Goal: Contribute content: Add original content to the website for others to see

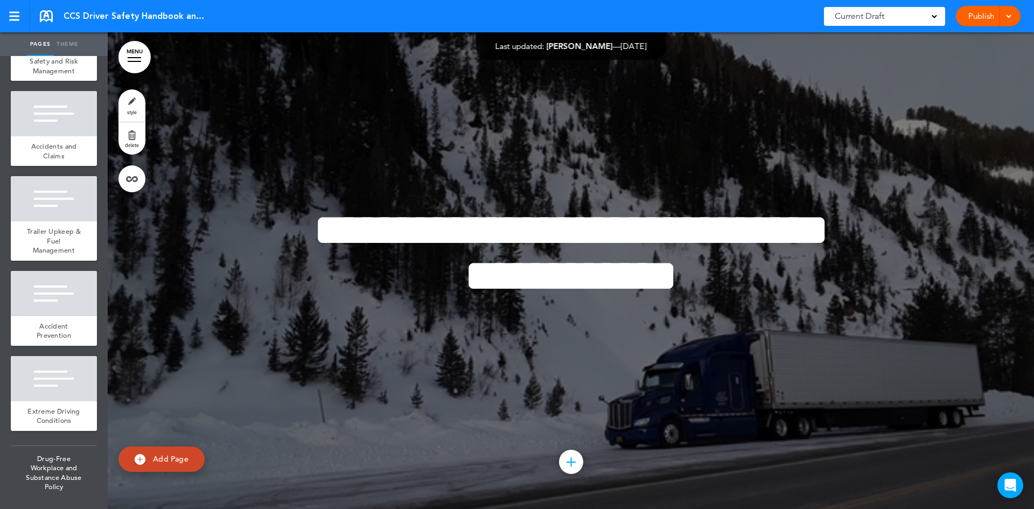
scroll to position [2391, 0]
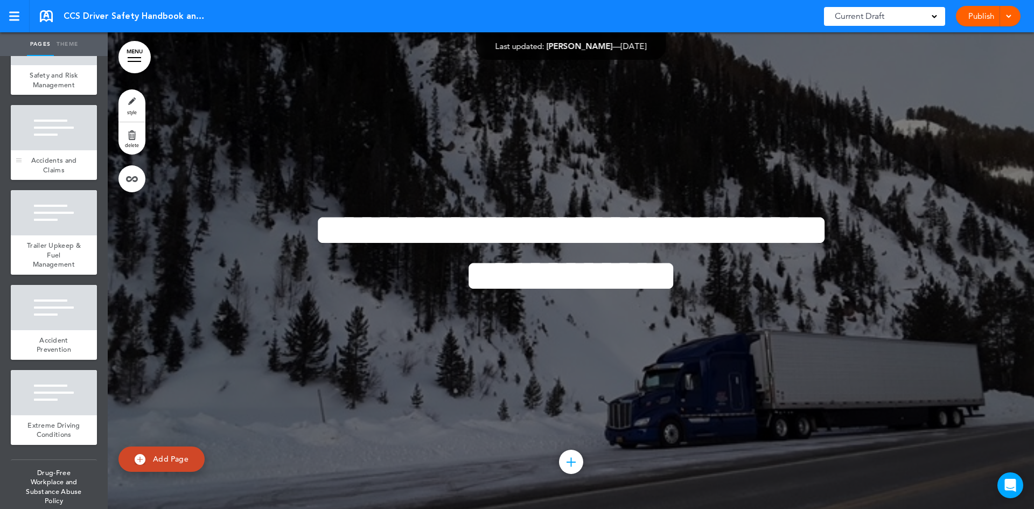
click at [34, 150] on div at bounding box center [54, 127] width 86 height 45
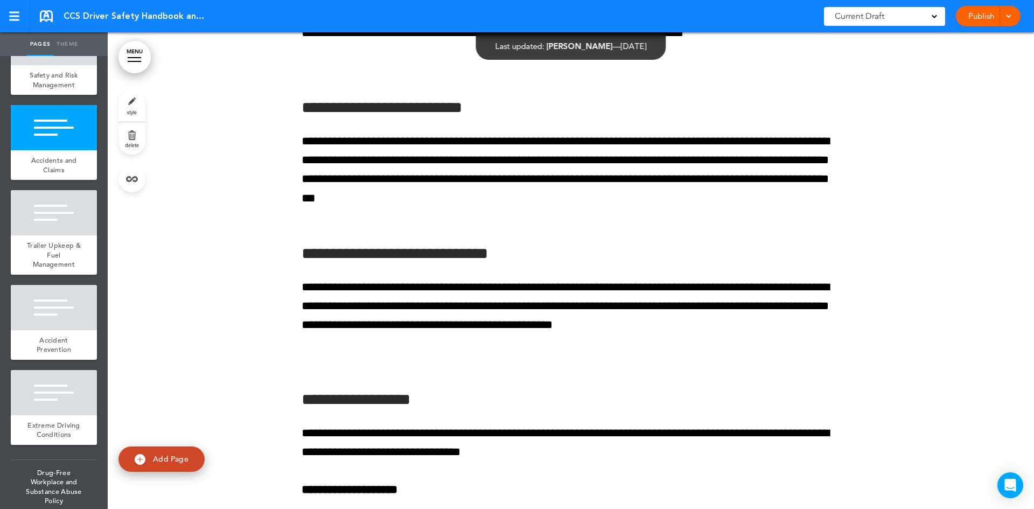
scroll to position [21732, 0]
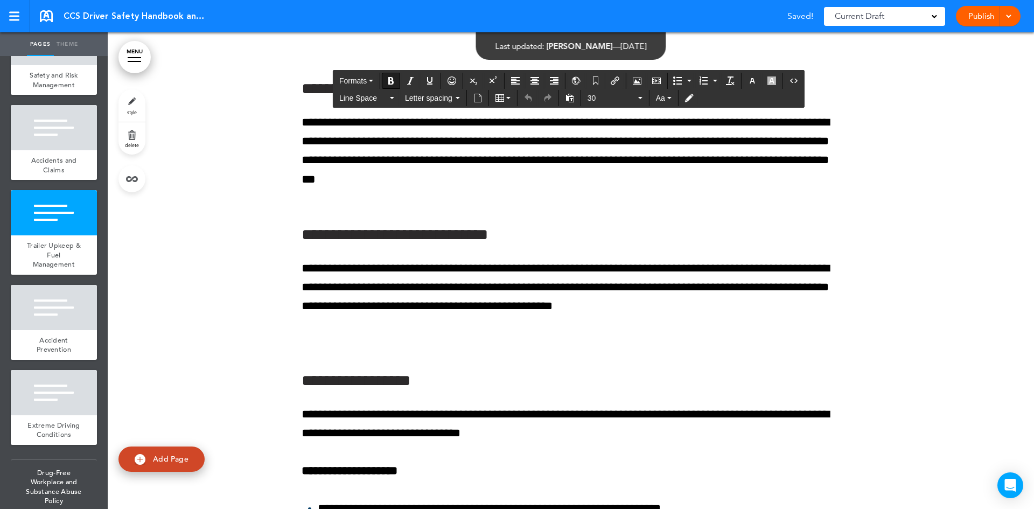
drag, startPoint x: 298, startPoint y: 78, endPoint x: 768, endPoint y: 442, distance: 594.3
copy div "**********"
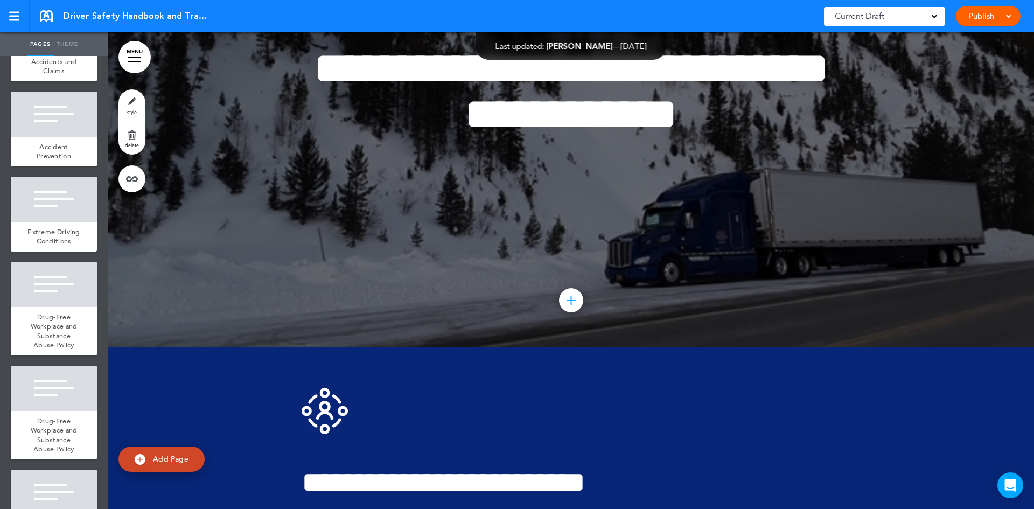
scroll to position [2370, 0]
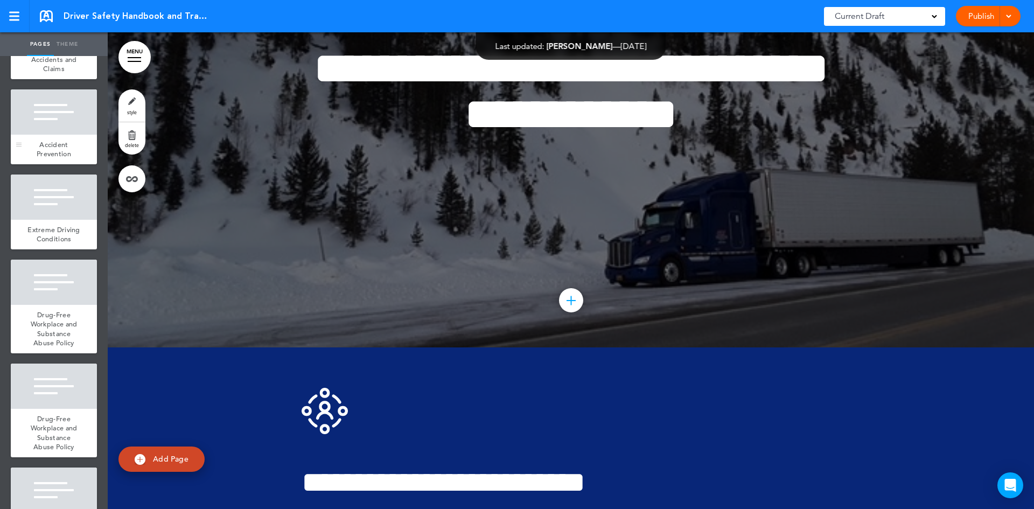
click at [55, 164] on div "Accident Prevention" at bounding box center [54, 150] width 86 height 30
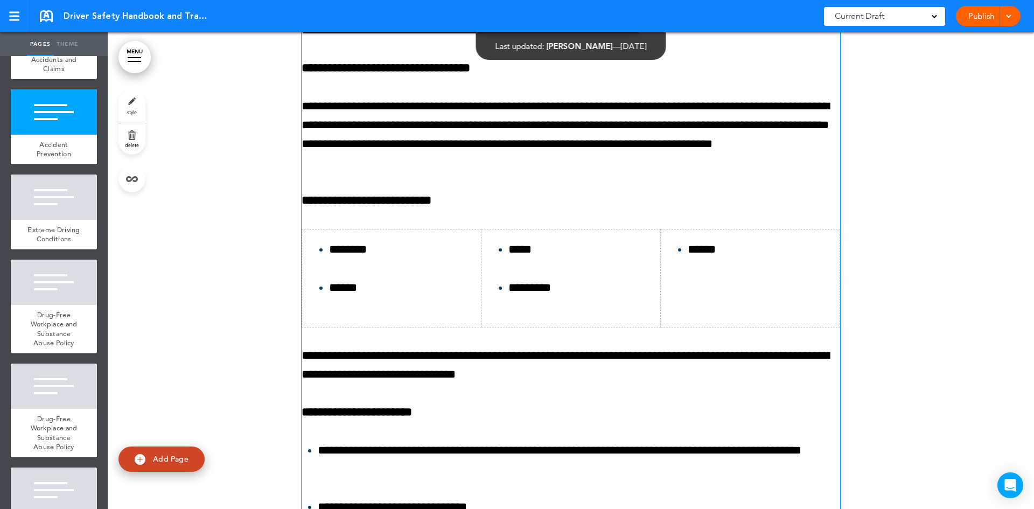
scroll to position [24734, 0]
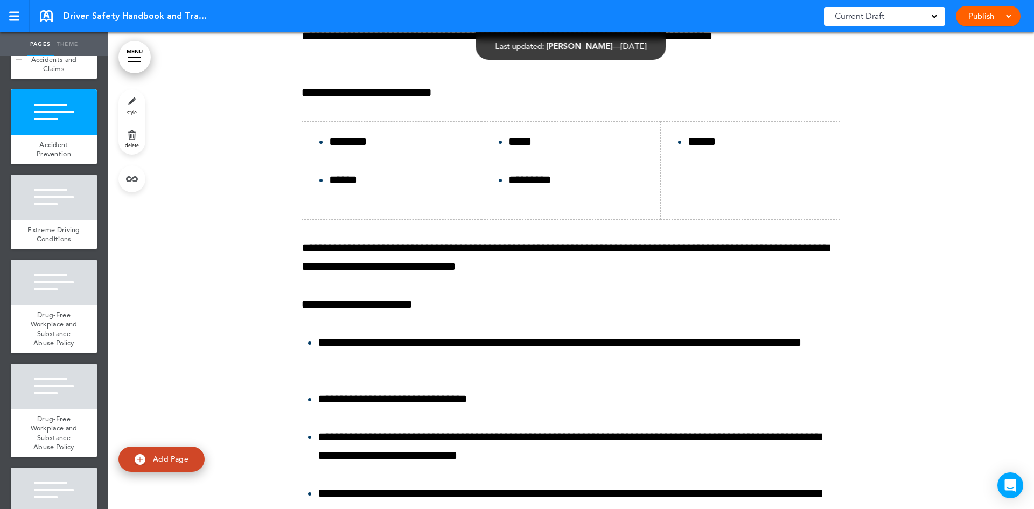
click at [65, 74] on span "Accidents and Claims" at bounding box center [54, 64] width 46 height 19
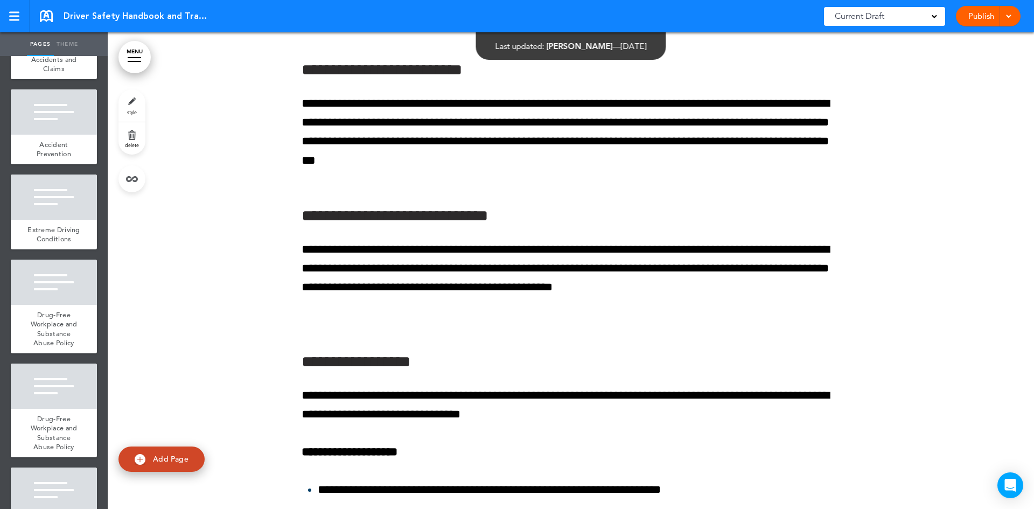
scroll to position [21077, 0]
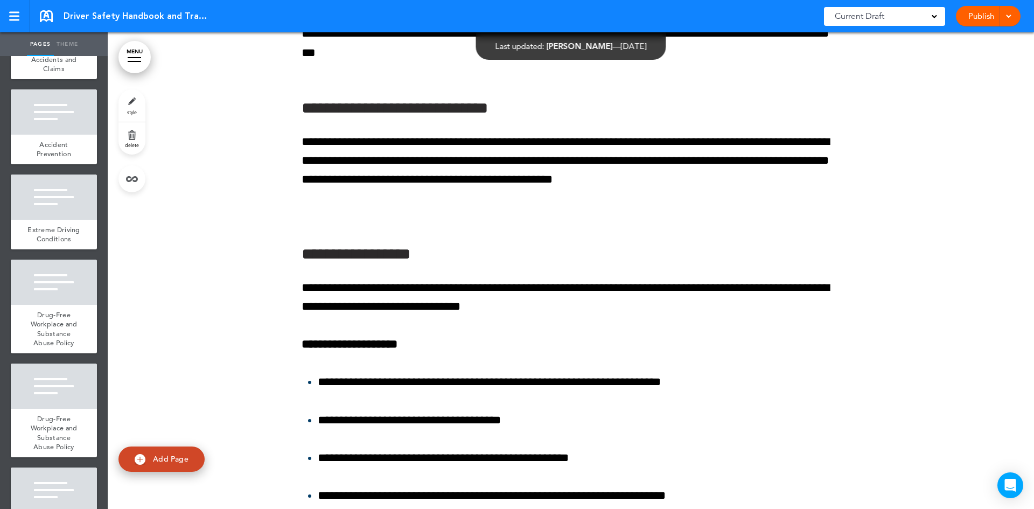
click at [144, 126] on link "delete" at bounding box center [132, 138] width 27 height 32
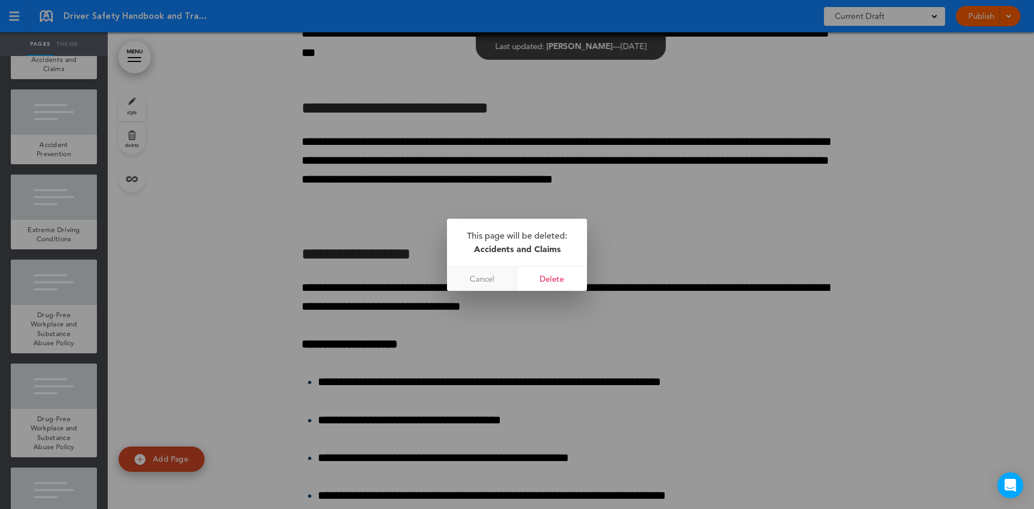
click at [494, 279] on link "Cancel" at bounding box center [482, 279] width 70 height 24
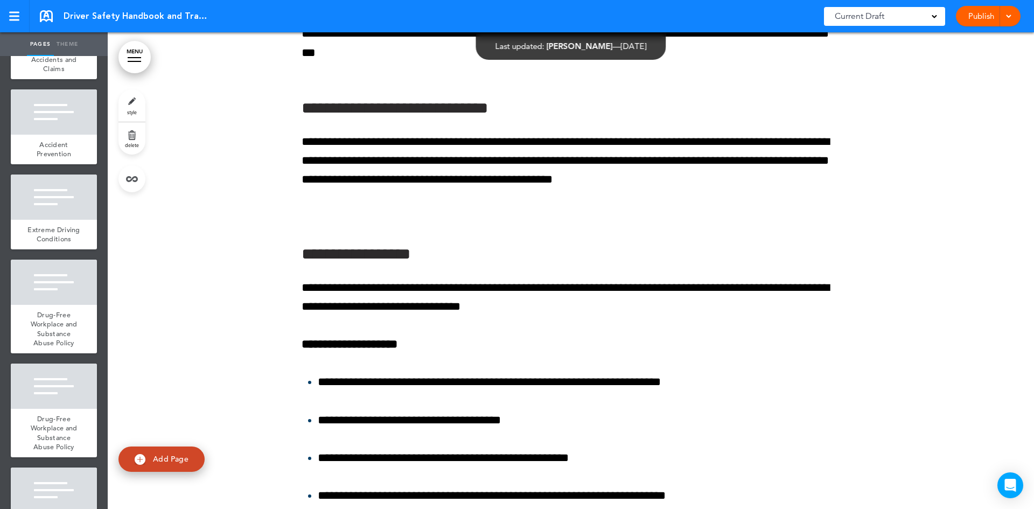
click at [176, 178] on div at bounding box center [625, 254] width 1034 height 509
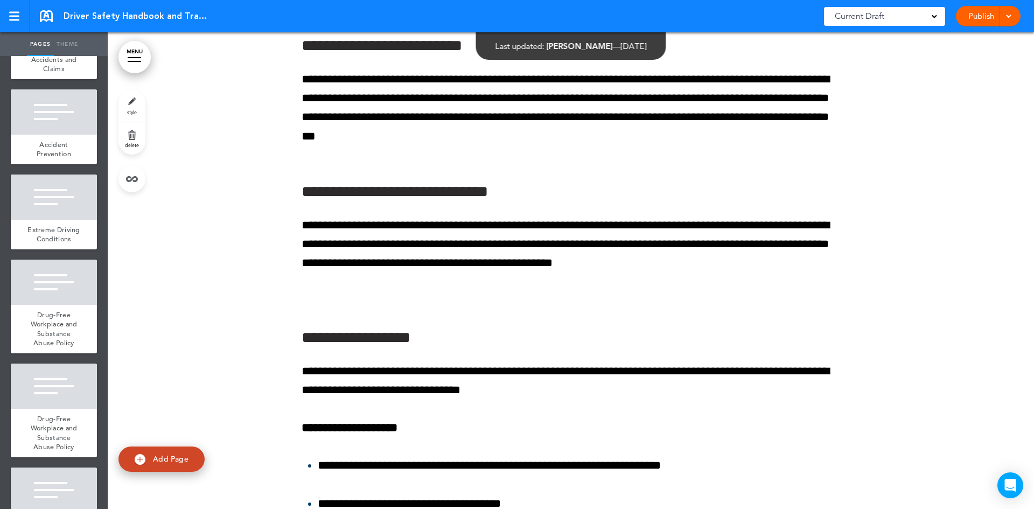
scroll to position [21077, 0]
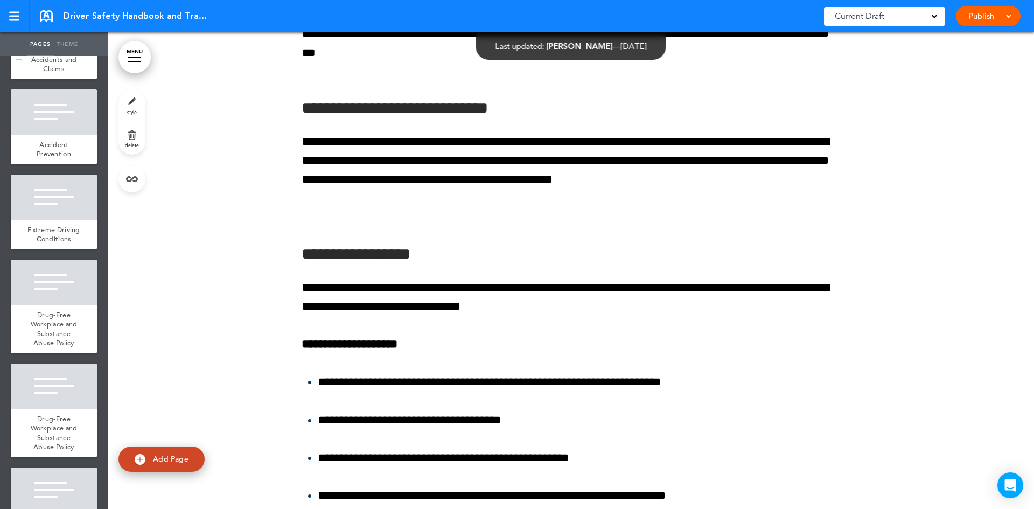
click at [65, 50] on div at bounding box center [54, 26] width 86 height 45
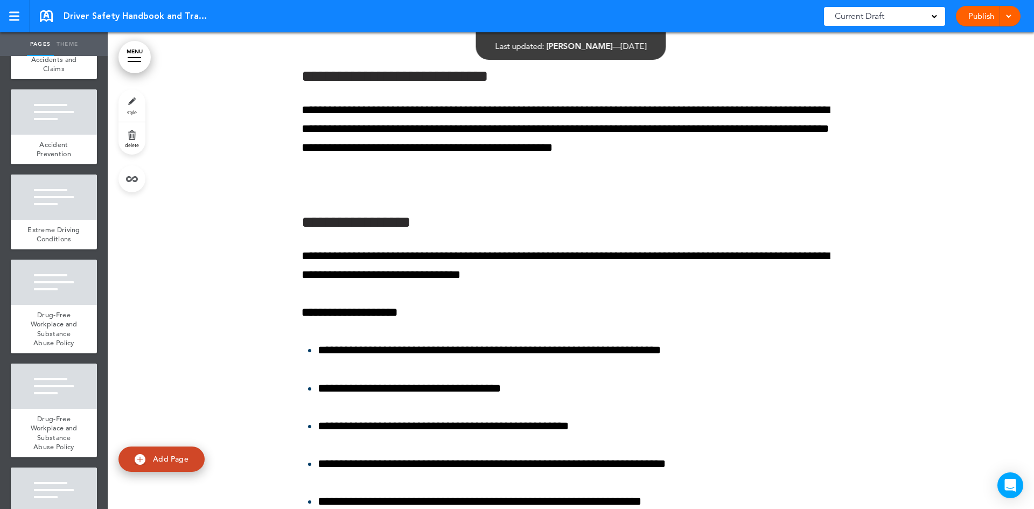
scroll to position [21131, 0]
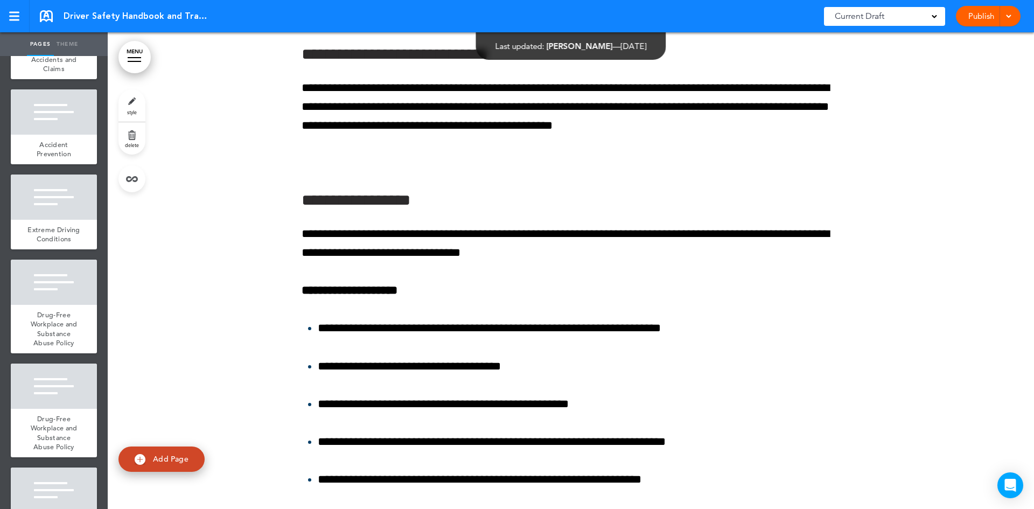
click at [67, 74] on span "Accidents and Claims" at bounding box center [54, 64] width 46 height 19
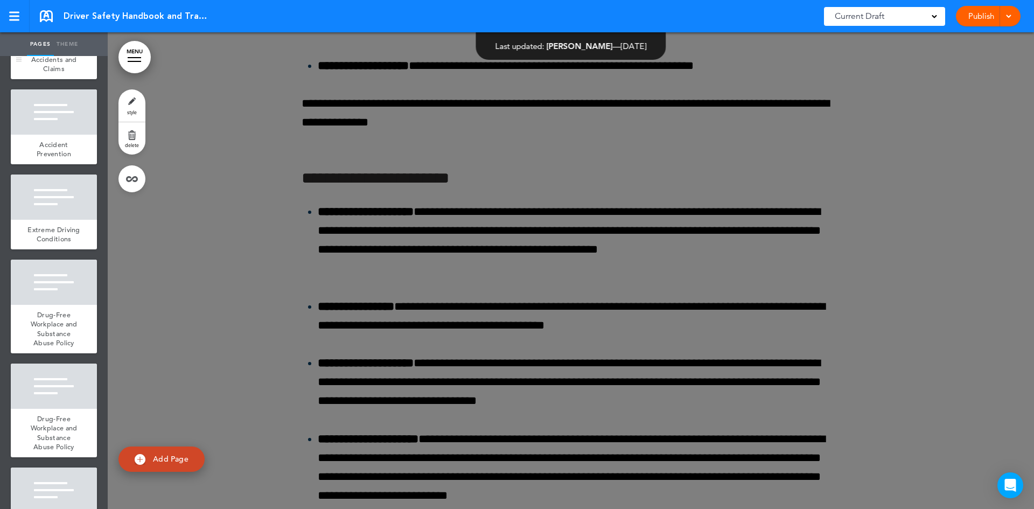
scroll to position [18222, 0]
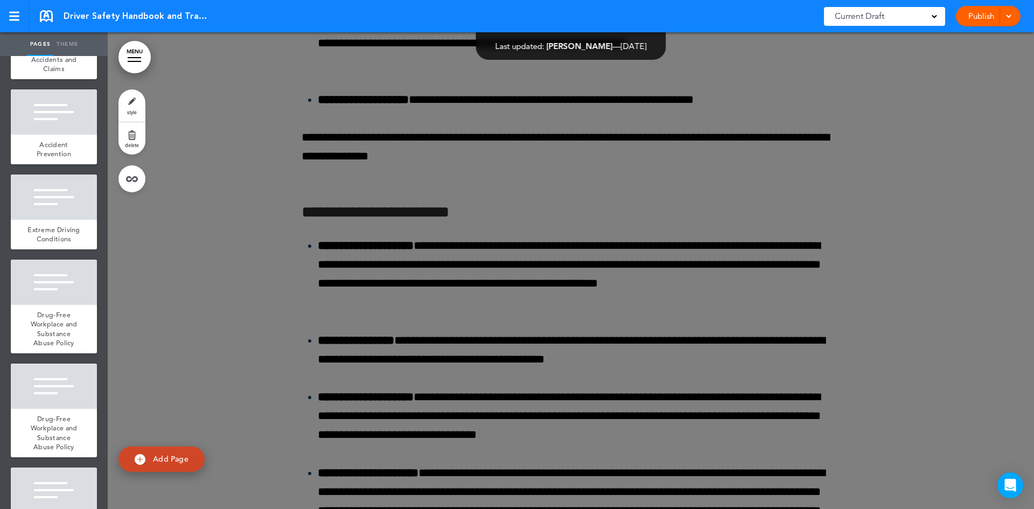
click at [940, 101] on div at bounding box center [625, 254] width 1034 height 509
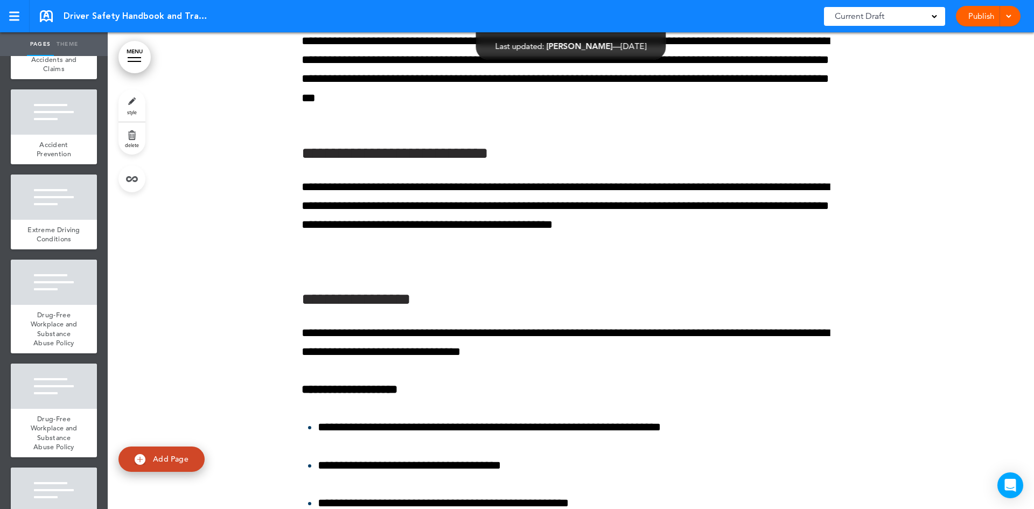
scroll to position [21131, 0]
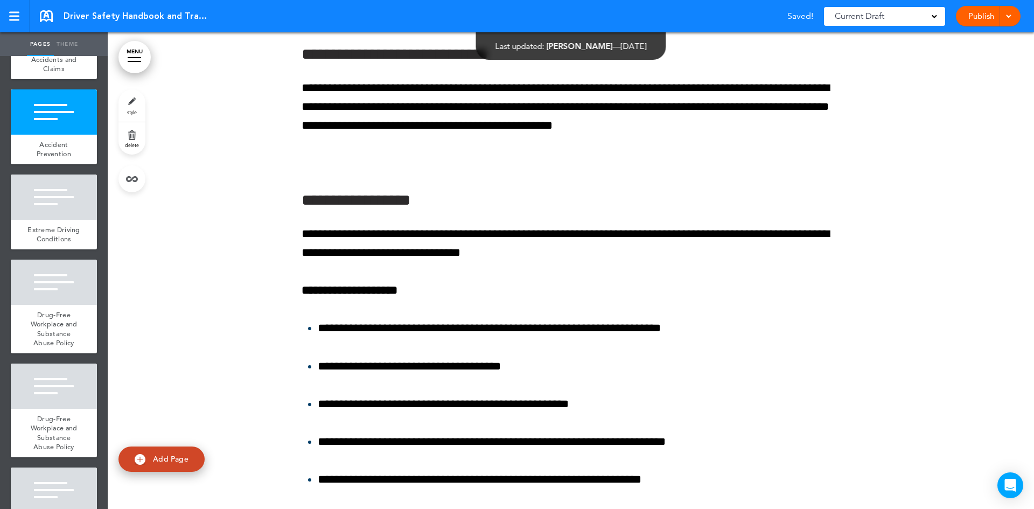
click at [75, 135] on div at bounding box center [54, 111] width 86 height 45
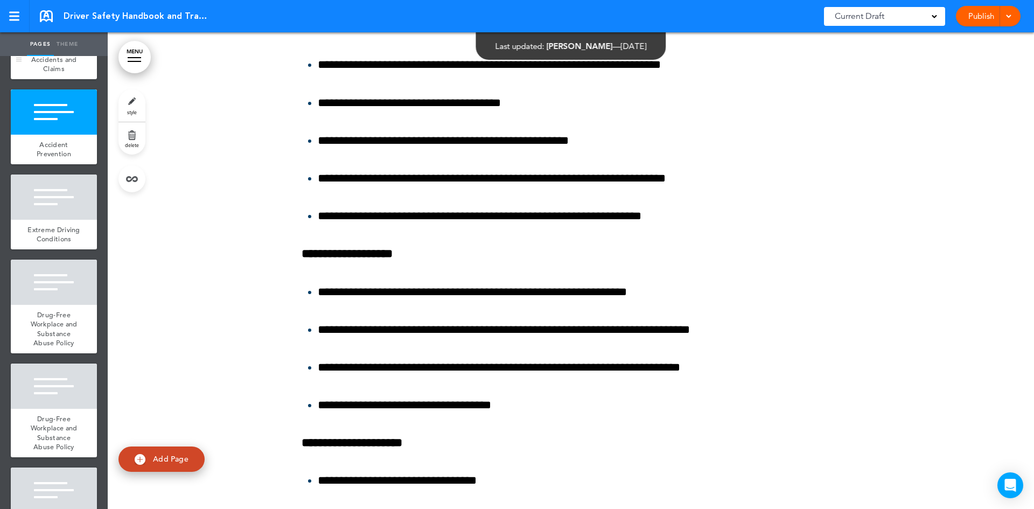
click at [57, 74] on span "Accidents and Claims" at bounding box center [54, 64] width 46 height 19
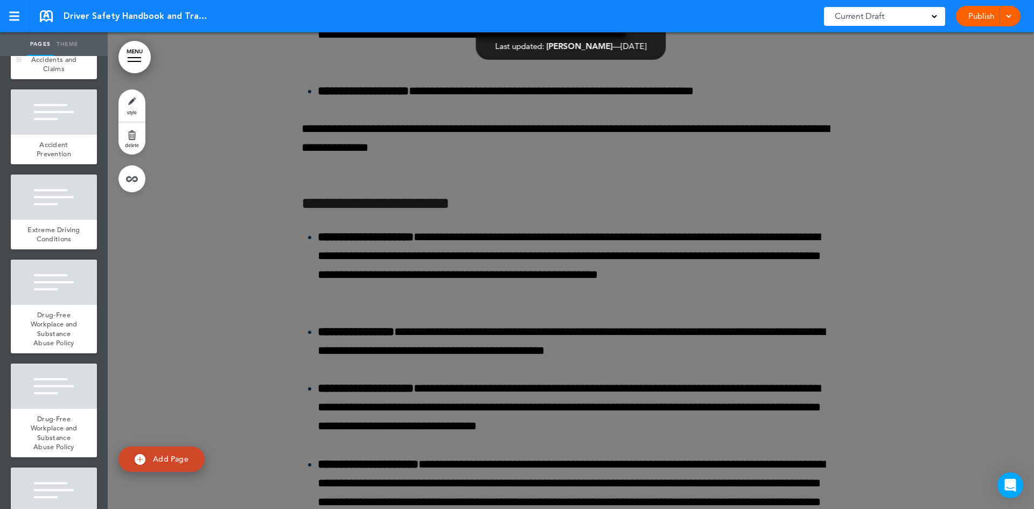
scroll to position [18222, 0]
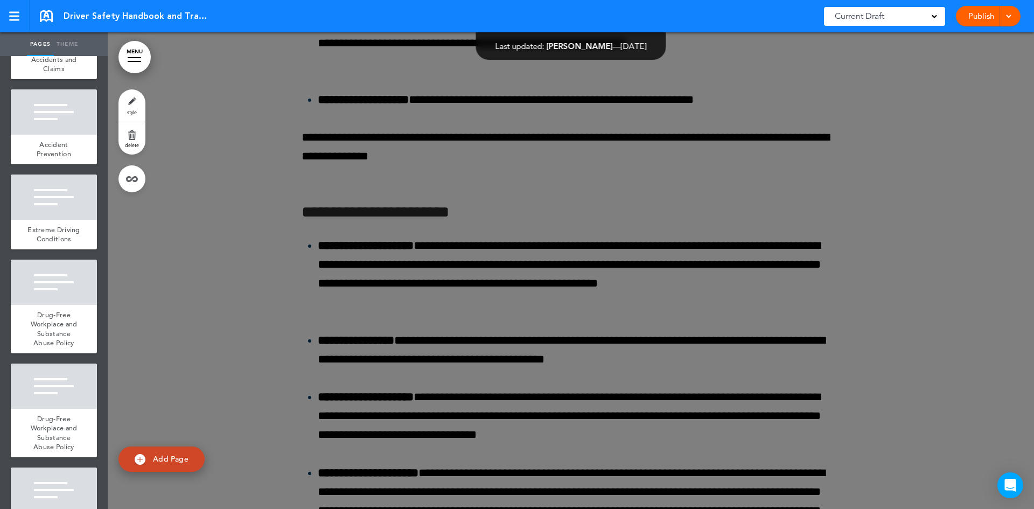
click at [165, 241] on div at bounding box center [625, 254] width 1034 height 509
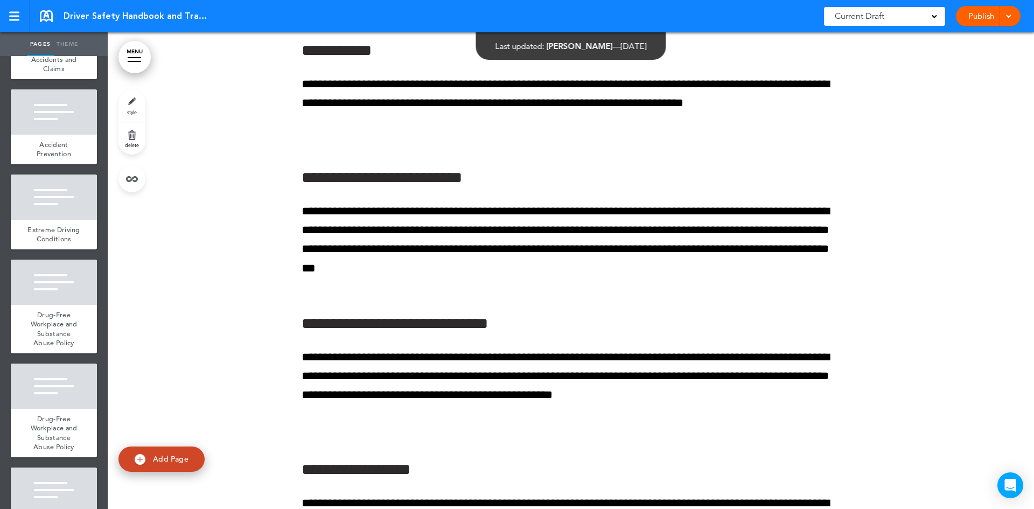
scroll to position [21023, 0]
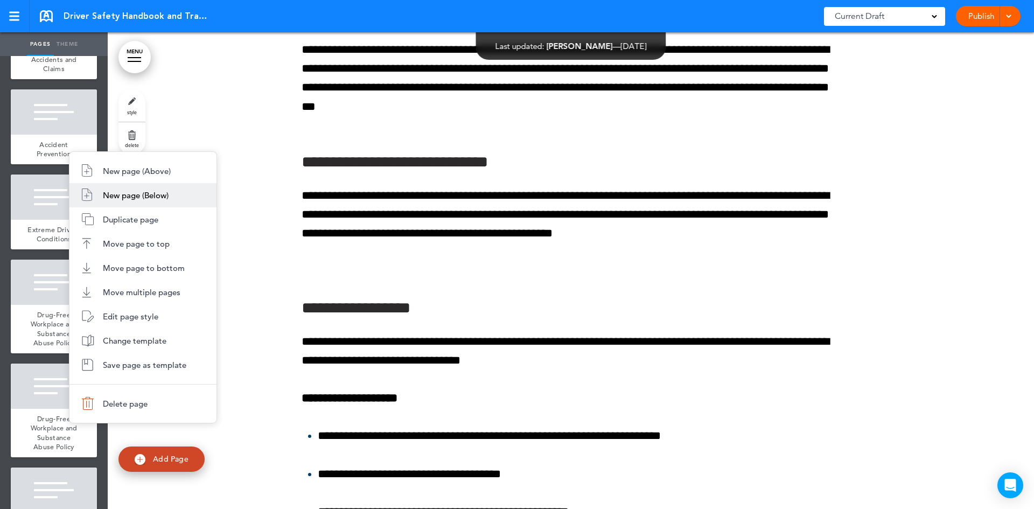
click at [125, 195] on span "New page (Below)" at bounding box center [136, 195] width 66 height 10
type input "********"
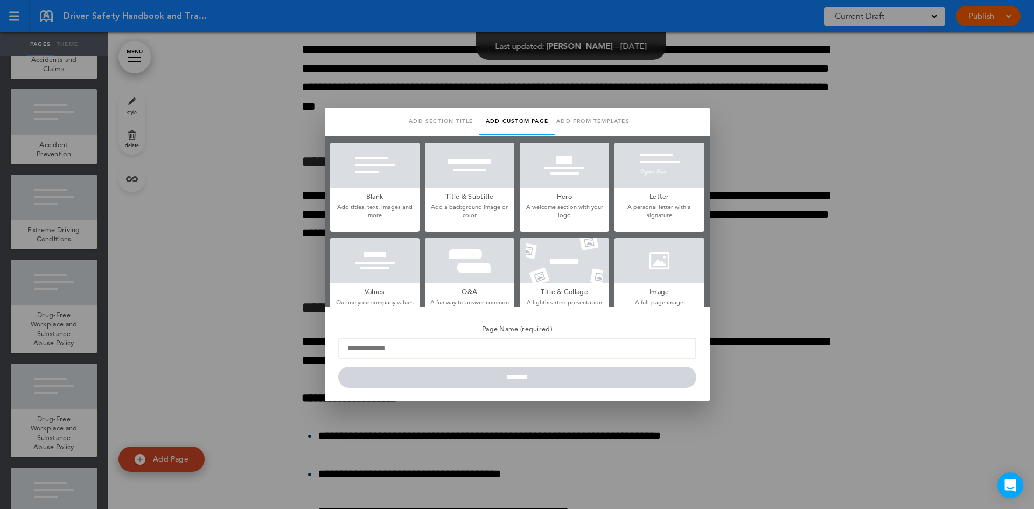
click at [382, 185] on div at bounding box center [374, 165] width 89 height 45
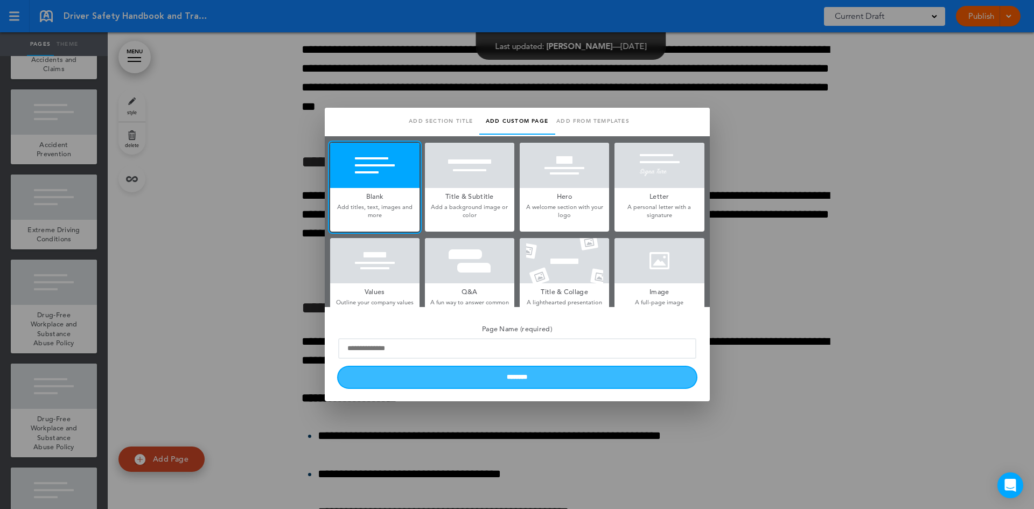
click at [554, 382] on input "********" at bounding box center [517, 377] width 358 height 21
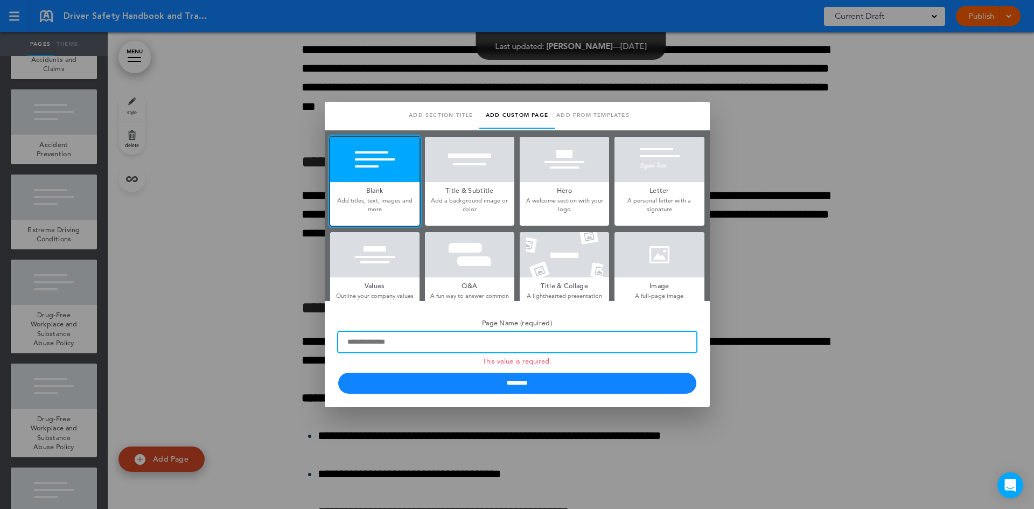
click at [545, 346] on input "Page Name (required) This value is required." at bounding box center [517, 342] width 358 height 20
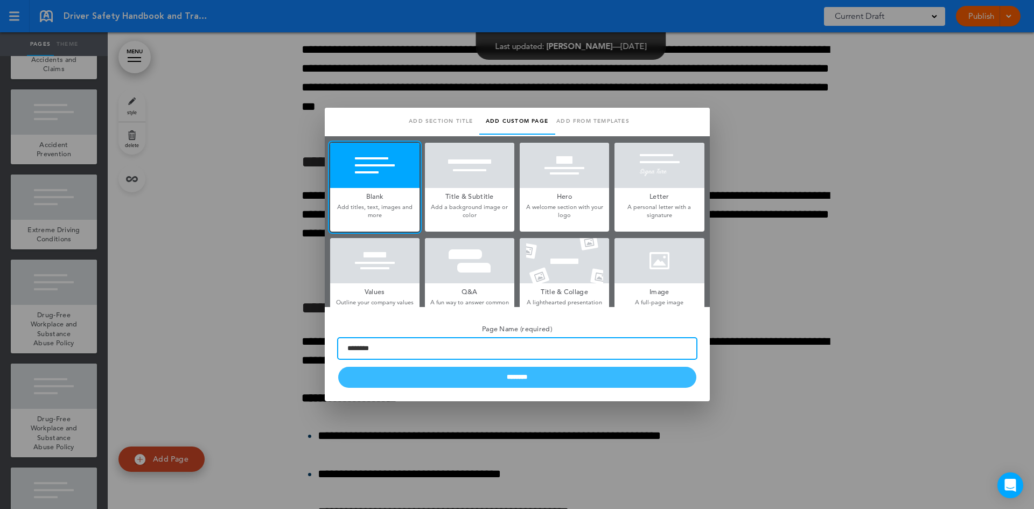
type input "********"
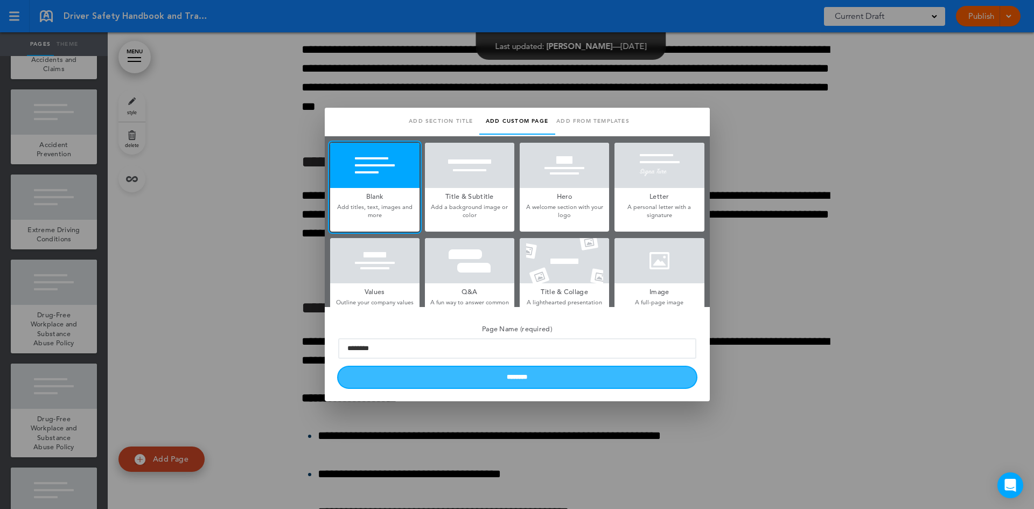
click at [604, 377] on input "********" at bounding box center [517, 377] width 358 height 21
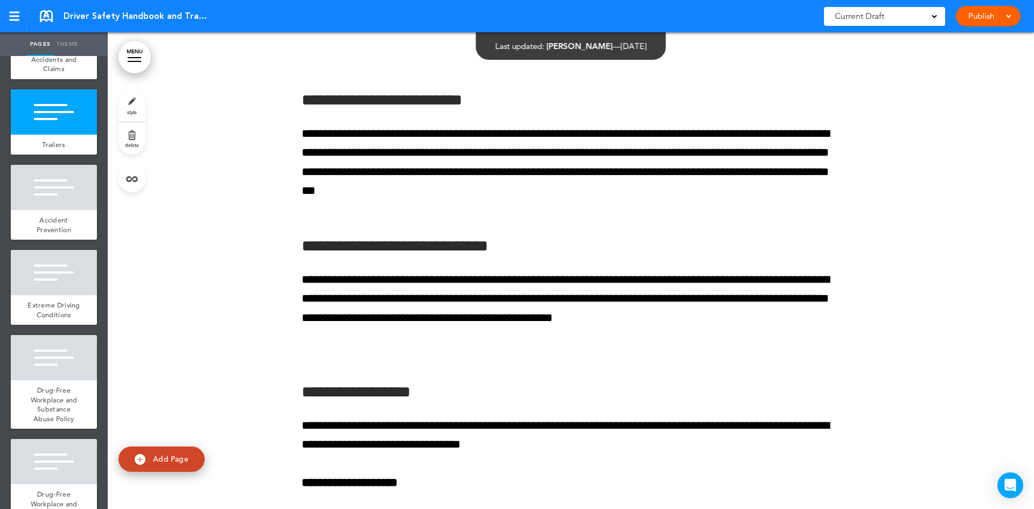
scroll to position [21292, 0]
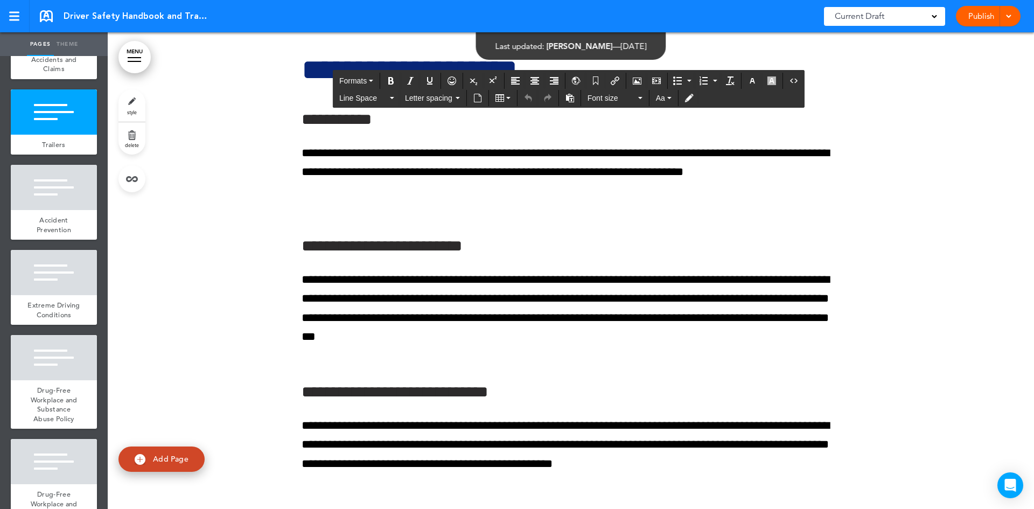
scroll to position [21131, 0]
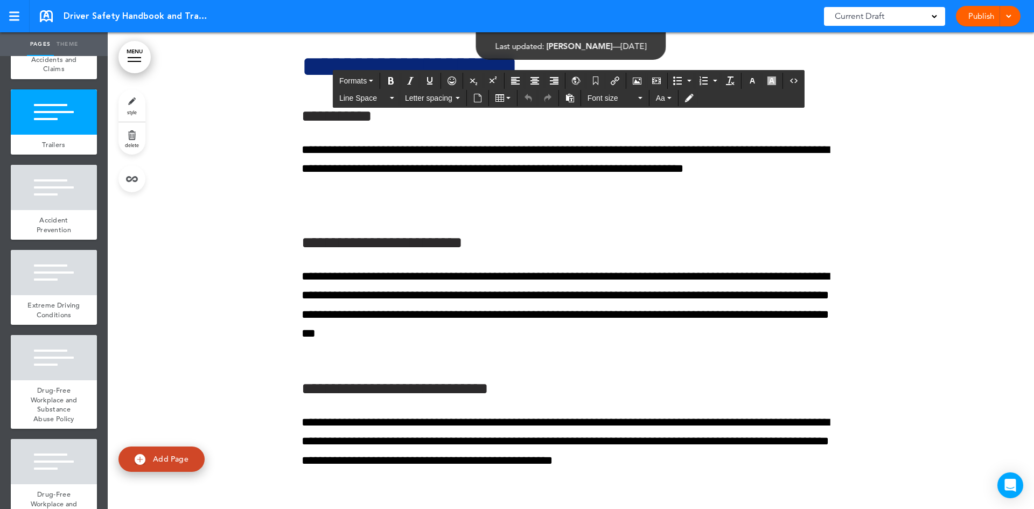
drag, startPoint x: 309, startPoint y: 347, endPoint x: 550, endPoint y: 325, distance: 241.8
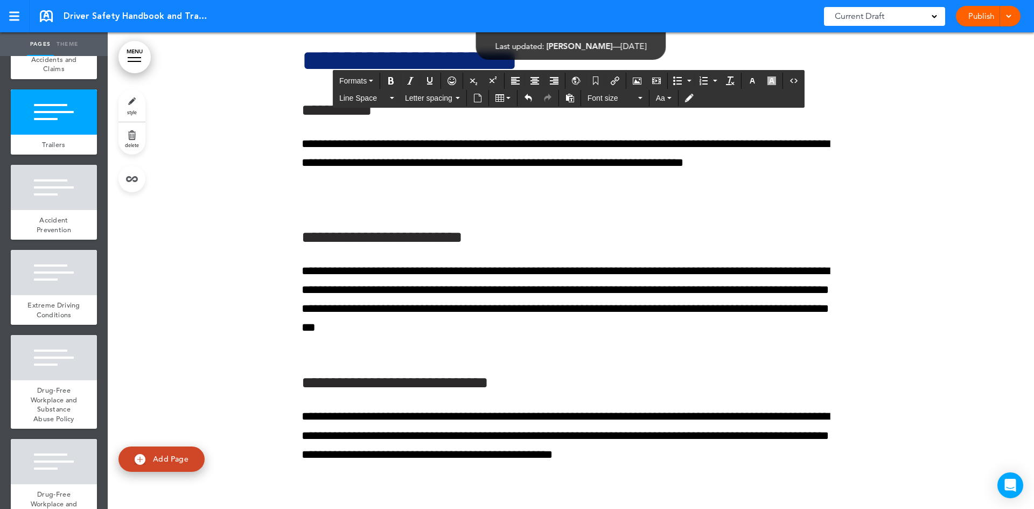
scroll to position [21077, 0]
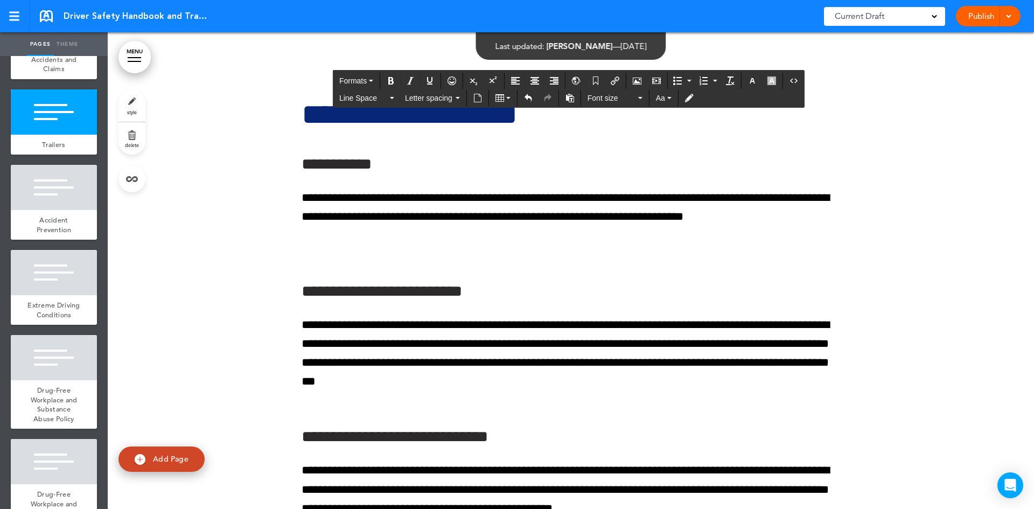
drag, startPoint x: 305, startPoint y: 398, endPoint x: 577, endPoint y: 415, distance: 273.1
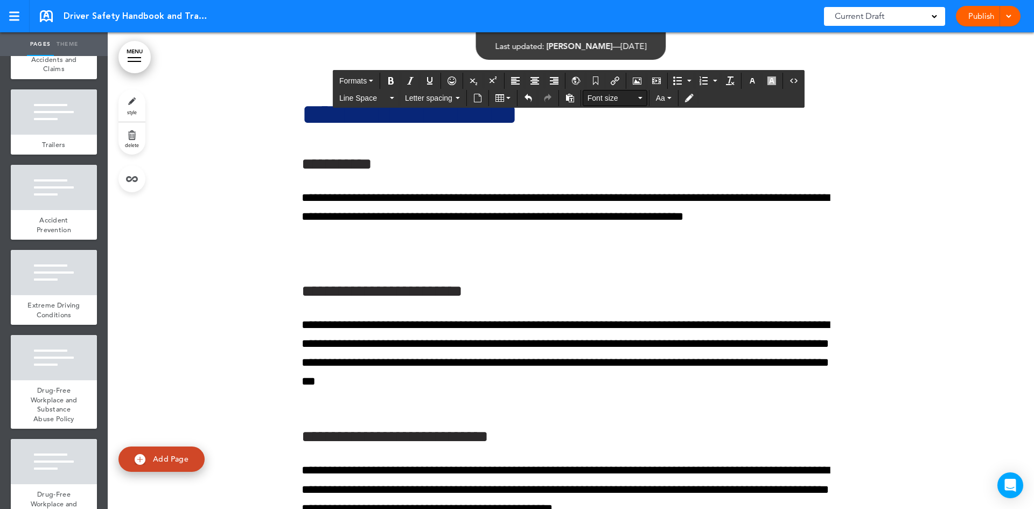
click at [640, 99] on icon "button" at bounding box center [640, 98] width 4 height 2
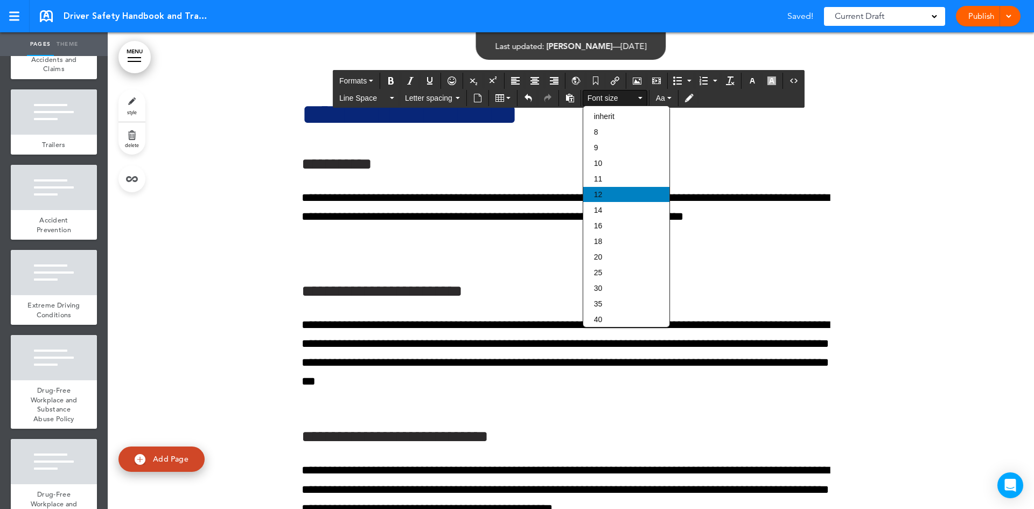
click at [609, 190] on div "12" at bounding box center [626, 194] width 86 height 15
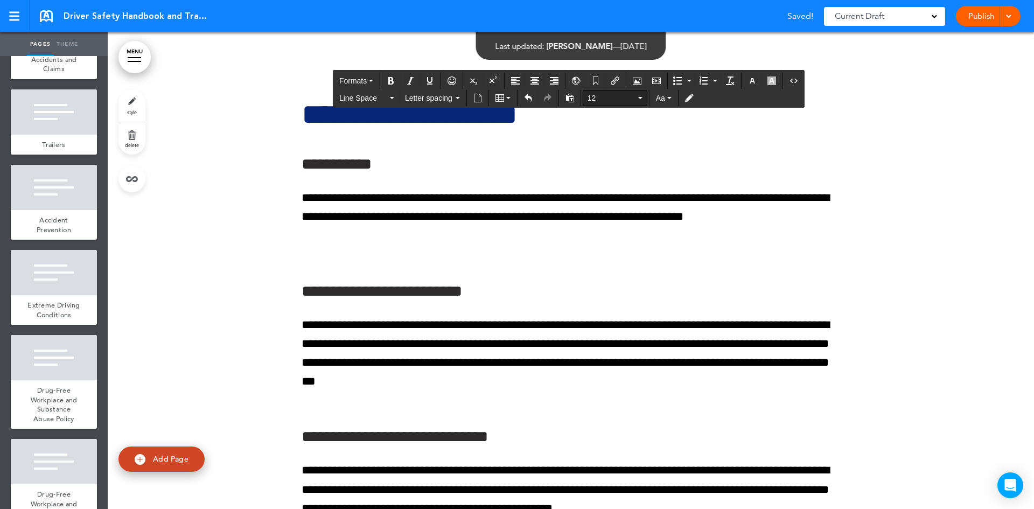
click at [637, 95] on button "12" at bounding box center [615, 97] width 64 height 15
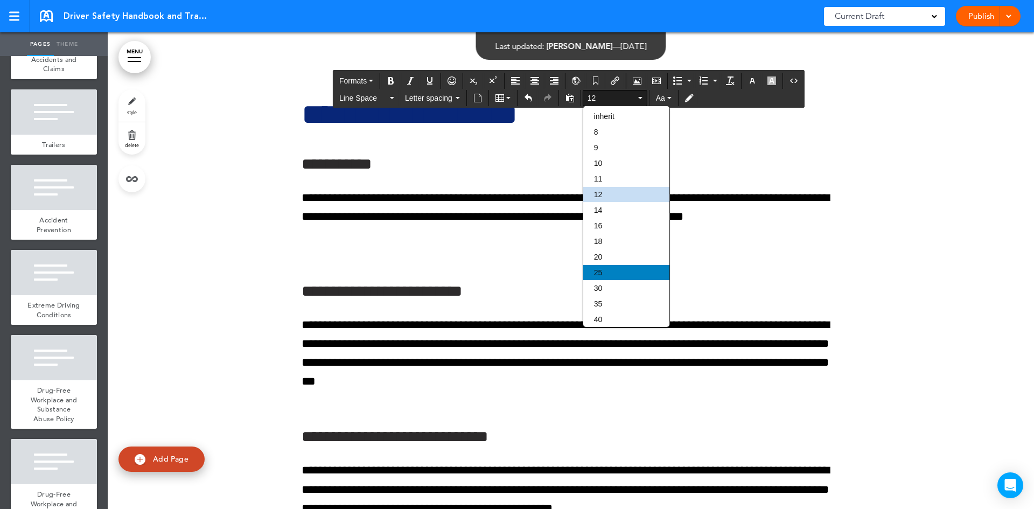
click at [607, 274] on div "25" at bounding box center [626, 272] width 86 height 15
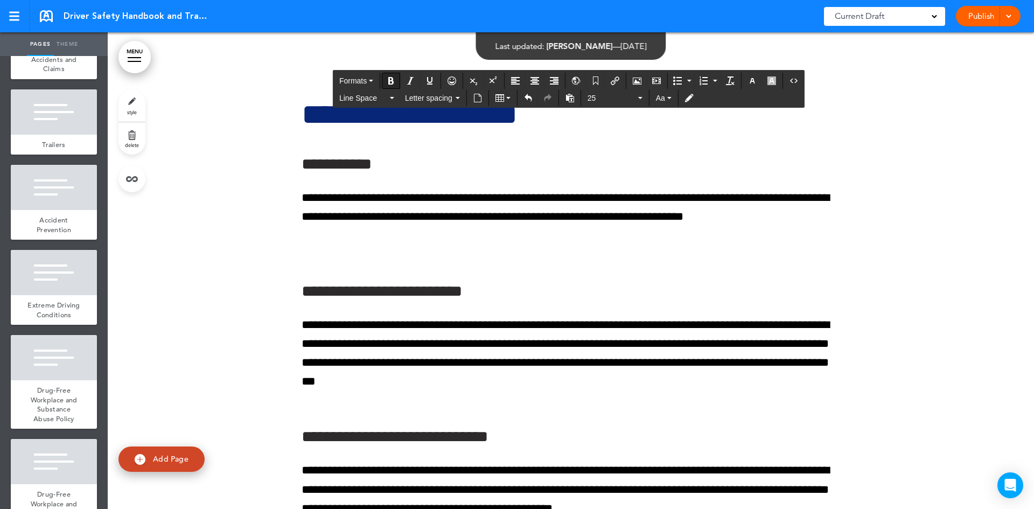
click at [392, 77] on icon "Bold" at bounding box center [391, 80] width 9 height 9
click at [392, 82] on icon "Bold" at bounding box center [391, 80] width 9 height 9
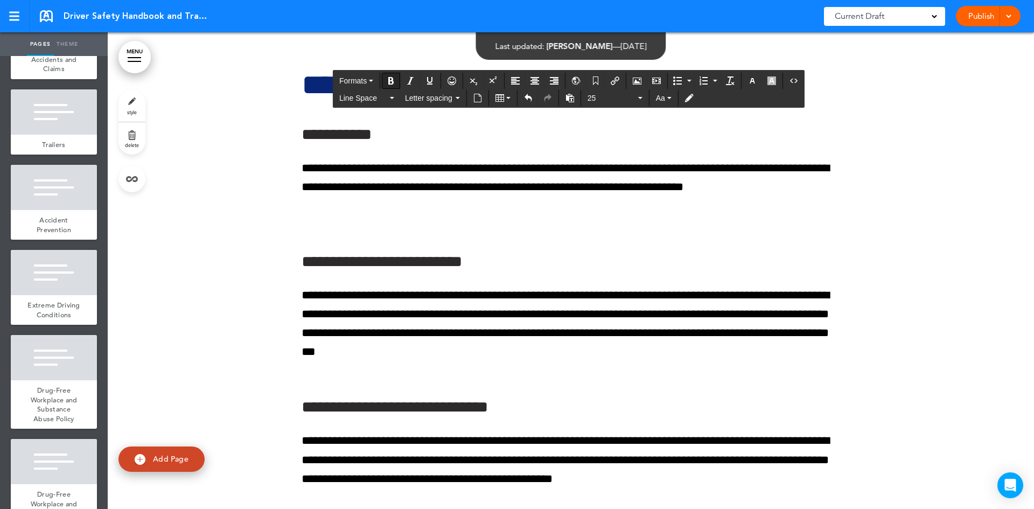
click at [392, 82] on icon "Bold" at bounding box center [391, 80] width 9 height 9
click at [387, 81] on icon "Bold" at bounding box center [391, 80] width 9 height 9
click at [371, 81] on icon "button" at bounding box center [371, 81] width 4 height 2
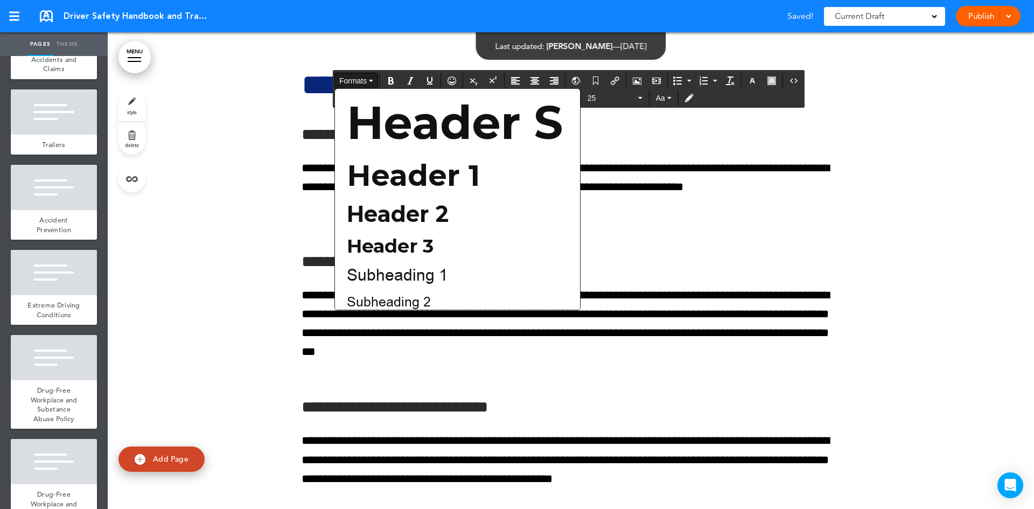
click at [371, 81] on icon "button" at bounding box center [371, 81] width 4 height 2
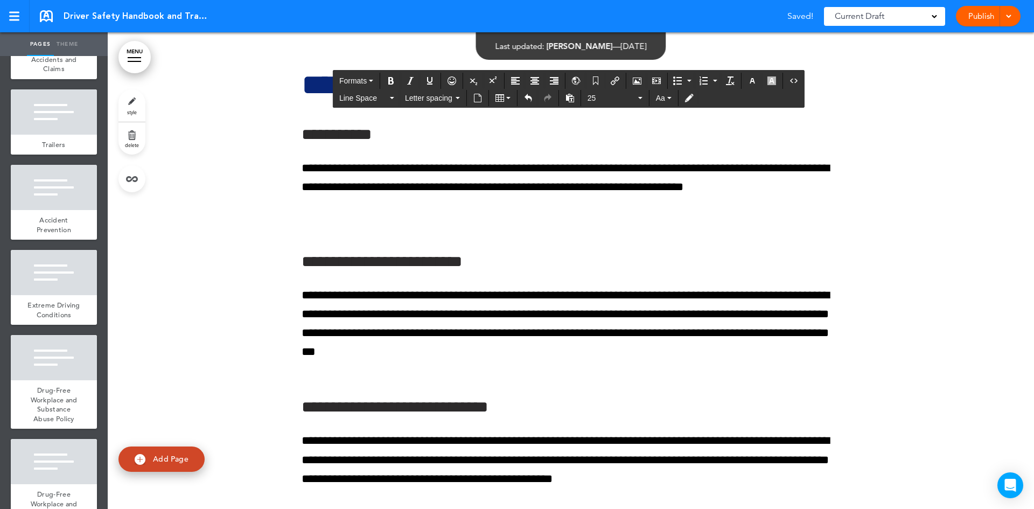
drag, startPoint x: 300, startPoint y: 407, endPoint x: 430, endPoint y: 403, distance: 129.9
click at [391, 80] on icon "Bold" at bounding box center [391, 80] width 9 height 9
click at [53, 135] on div at bounding box center [54, 111] width 86 height 45
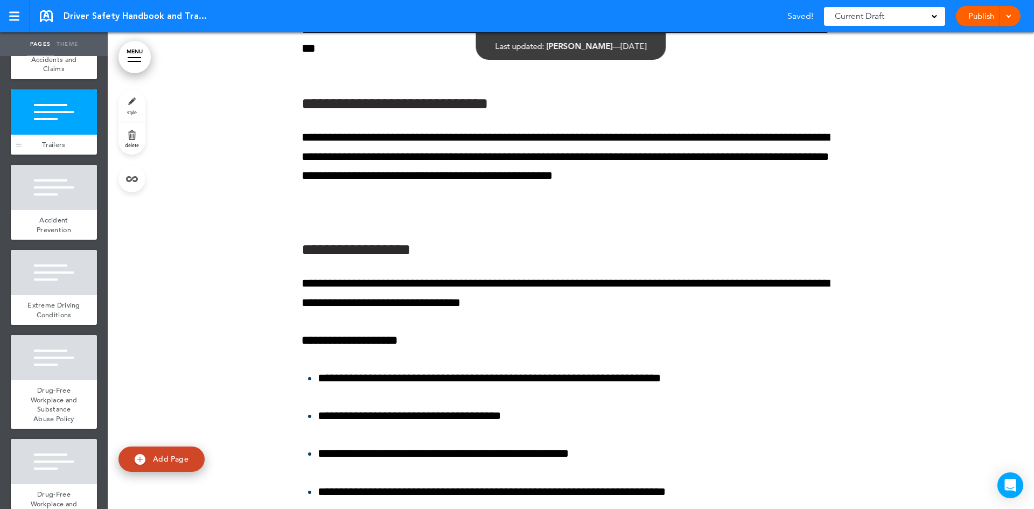
scroll to position [21394, 0]
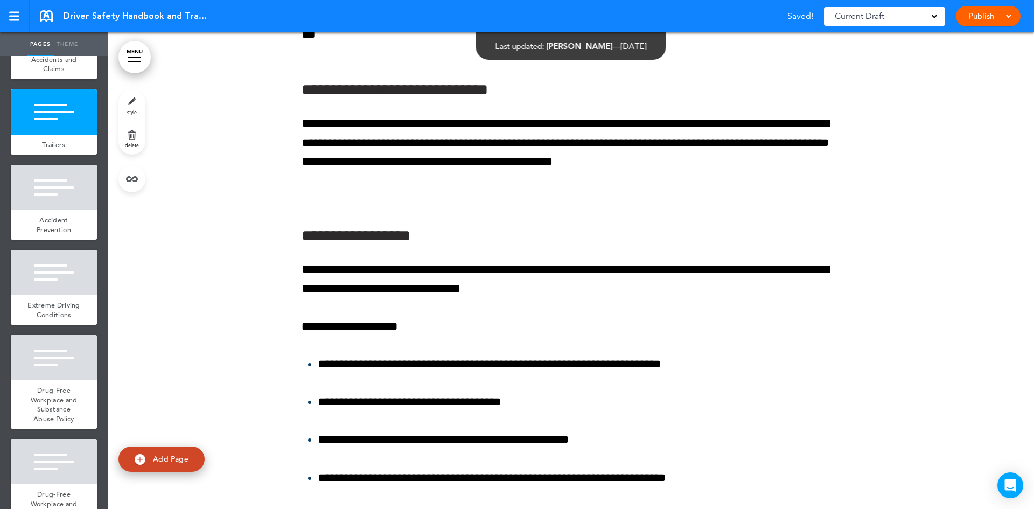
click at [133, 138] on link "delete" at bounding box center [132, 138] width 27 height 32
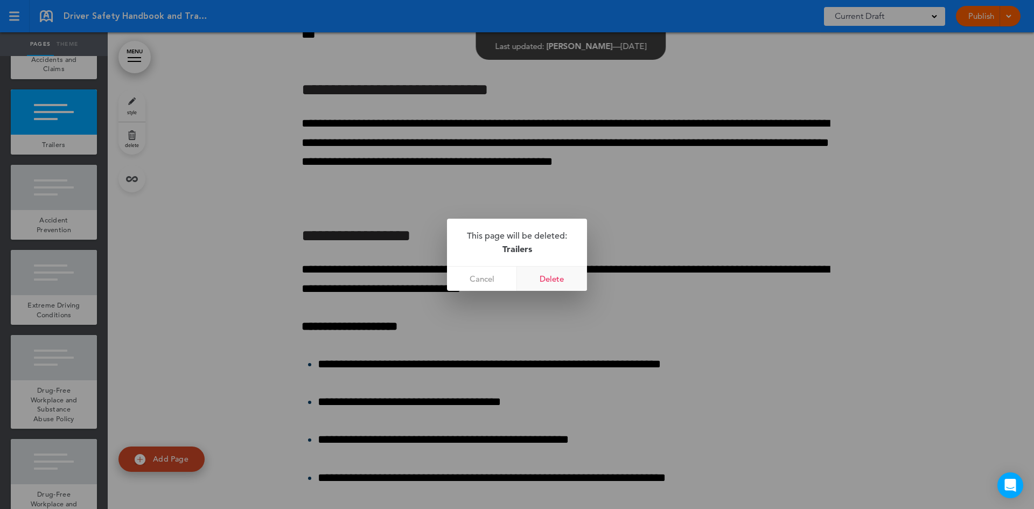
click at [543, 280] on link "Delete" at bounding box center [552, 279] width 70 height 24
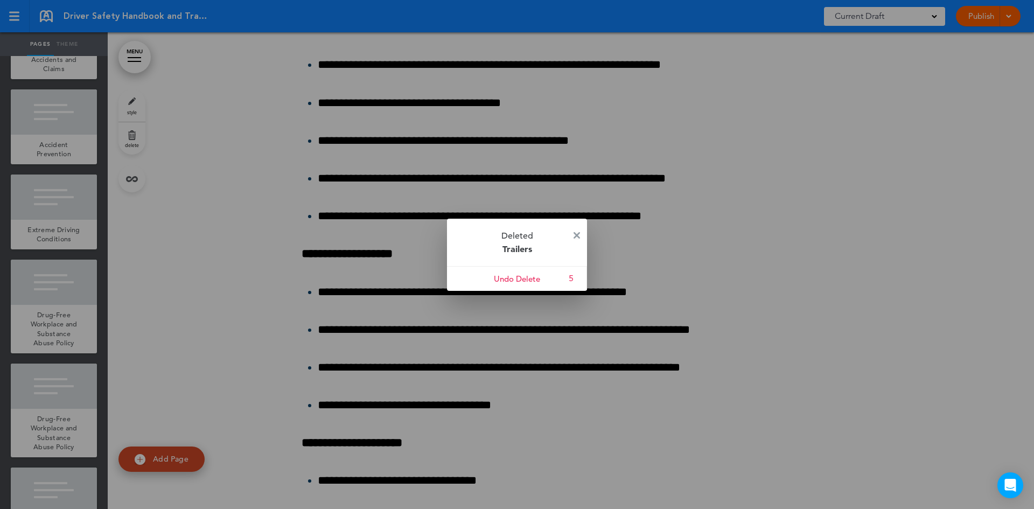
click at [576, 234] on img at bounding box center [577, 235] width 6 height 6
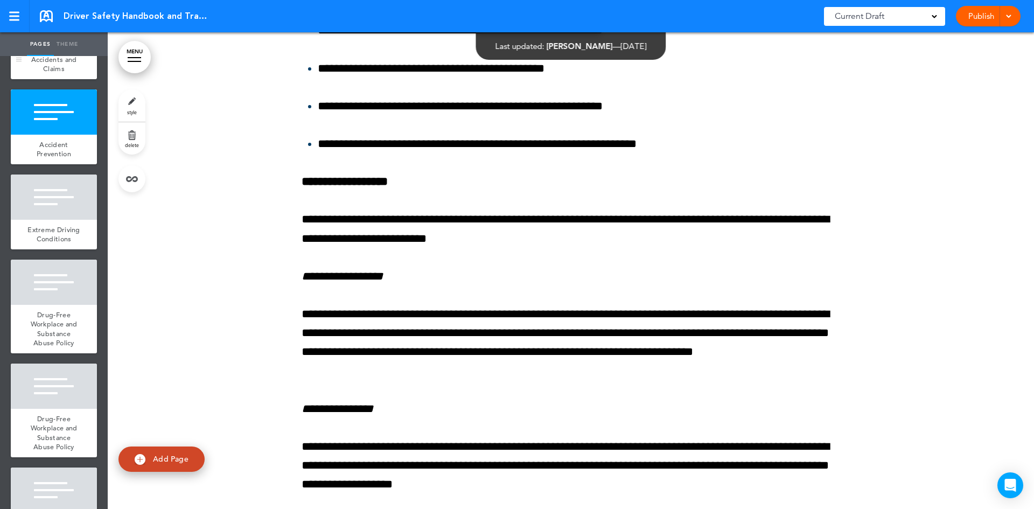
click at [40, 50] on div at bounding box center [54, 26] width 86 height 45
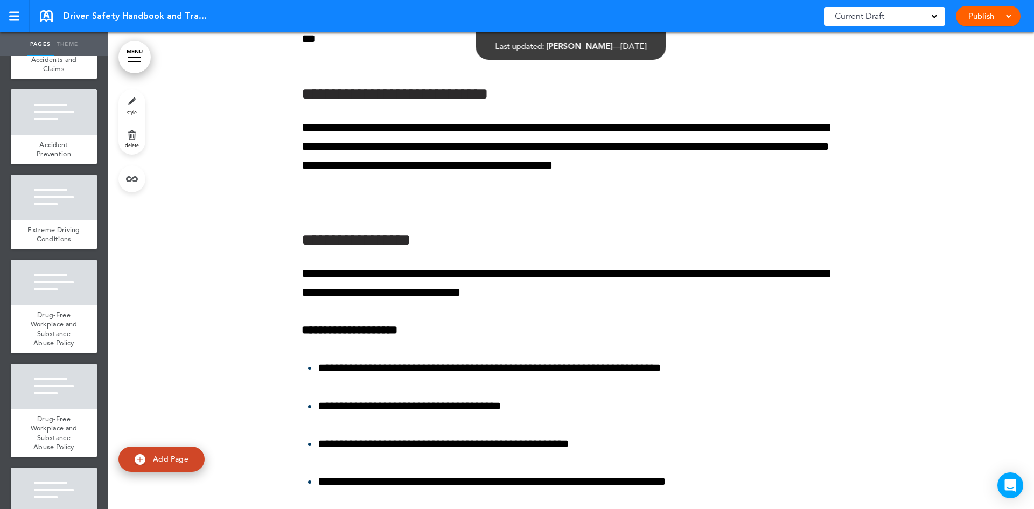
scroll to position [21077, 0]
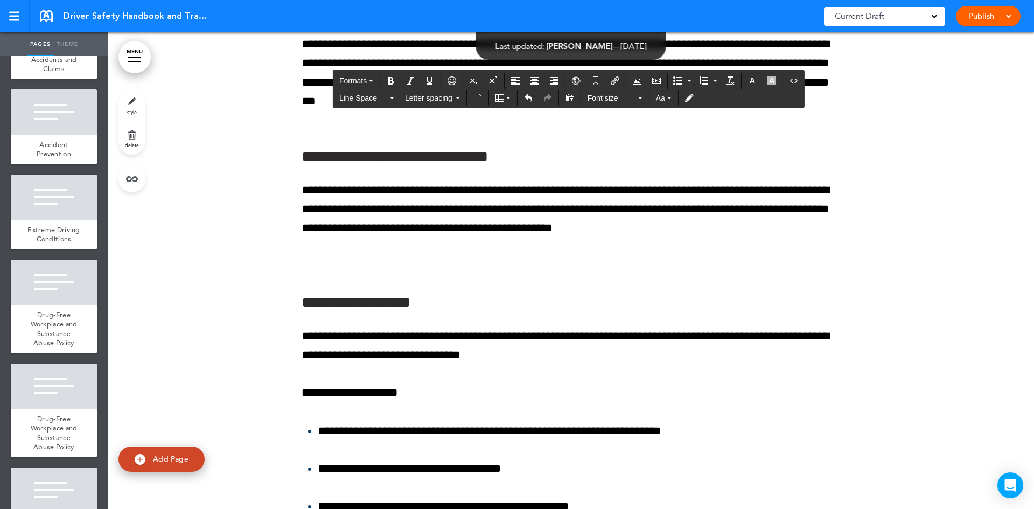
drag, startPoint x: 298, startPoint y: 326, endPoint x: 405, endPoint y: 339, distance: 108.0
click at [393, 83] on icon "Bold" at bounding box center [391, 80] width 9 height 9
click at [636, 99] on span "Font size" at bounding box center [612, 98] width 48 height 11
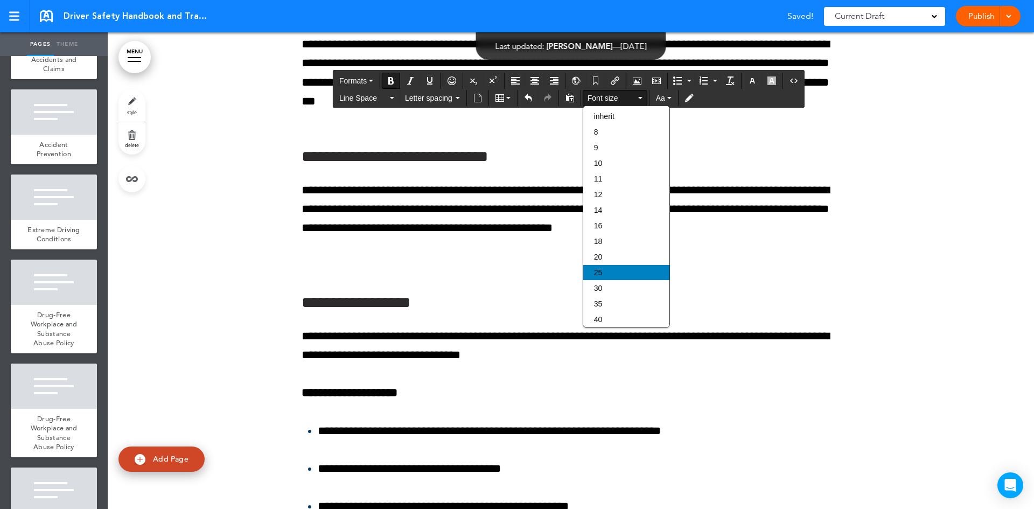
click at [630, 271] on div "25" at bounding box center [626, 272] width 86 height 15
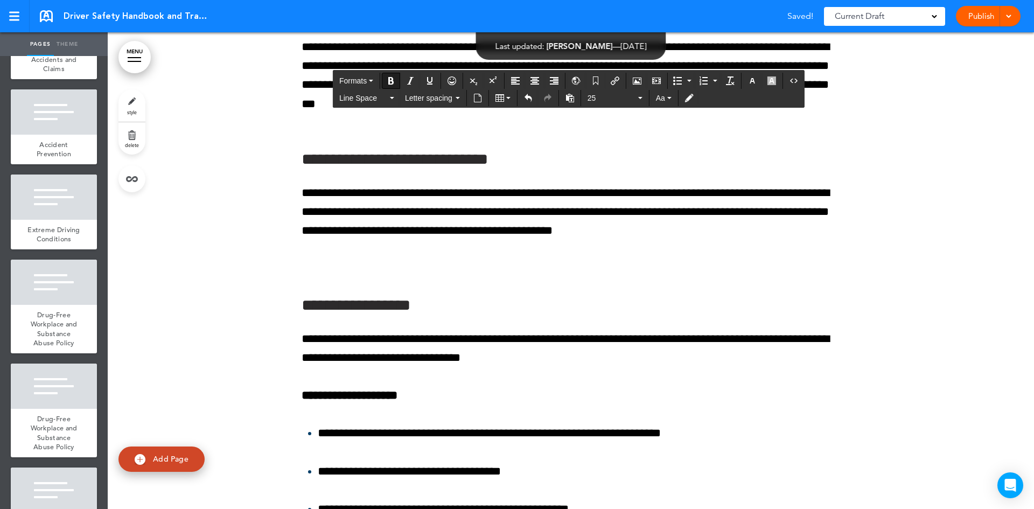
drag, startPoint x: 301, startPoint y: 328, endPoint x: 422, endPoint y: 325, distance: 121.2
click at [641, 97] on icon "button" at bounding box center [640, 98] width 4 height 2
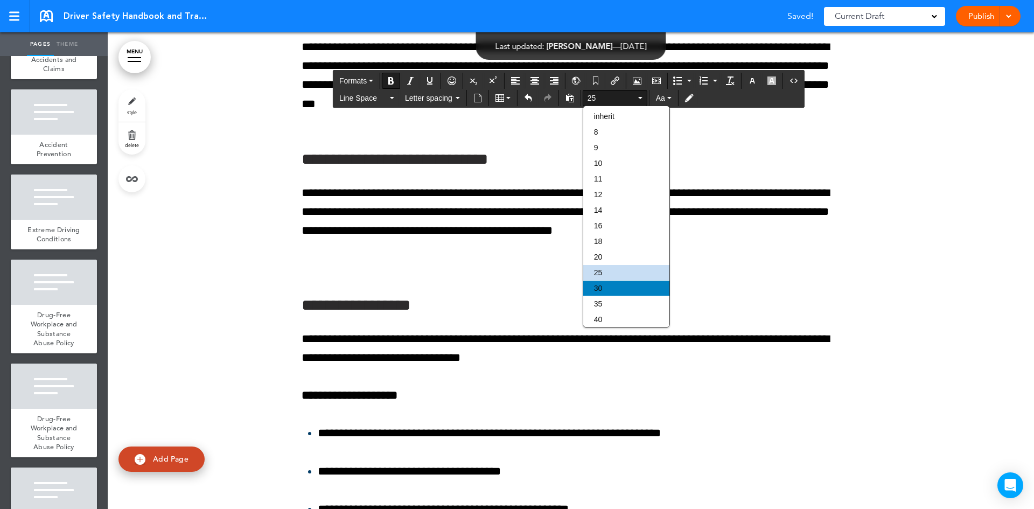
click at [660, 283] on div "30" at bounding box center [626, 288] width 86 height 15
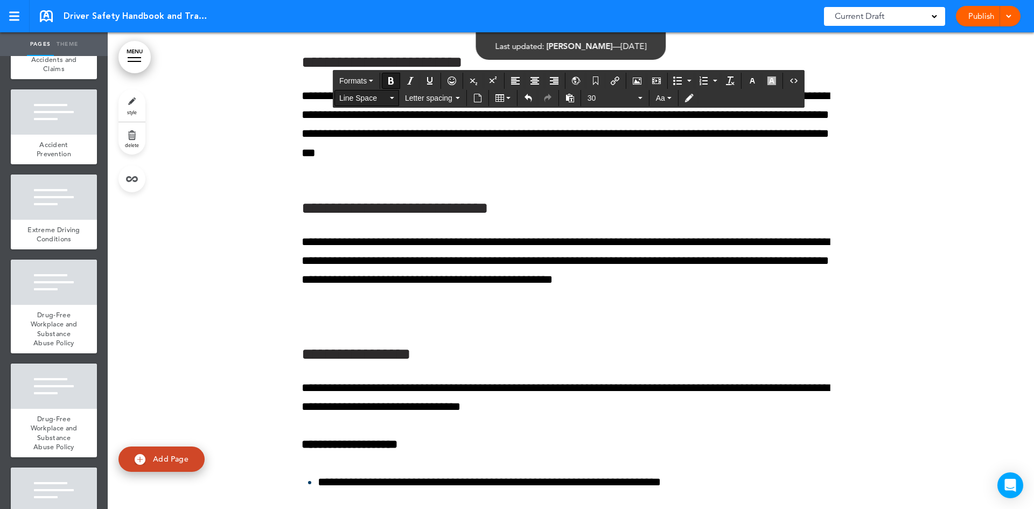
click at [392, 100] on button "Line Space" at bounding box center [367, 97] width 64 height 15
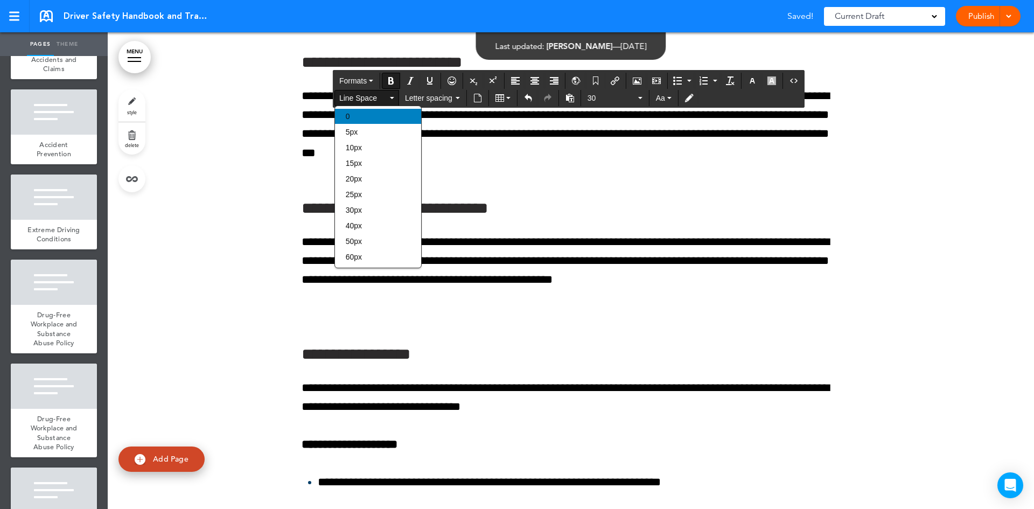
click at [366, 118] on div "0" at bounding box center [378, 116] width 86 height 15
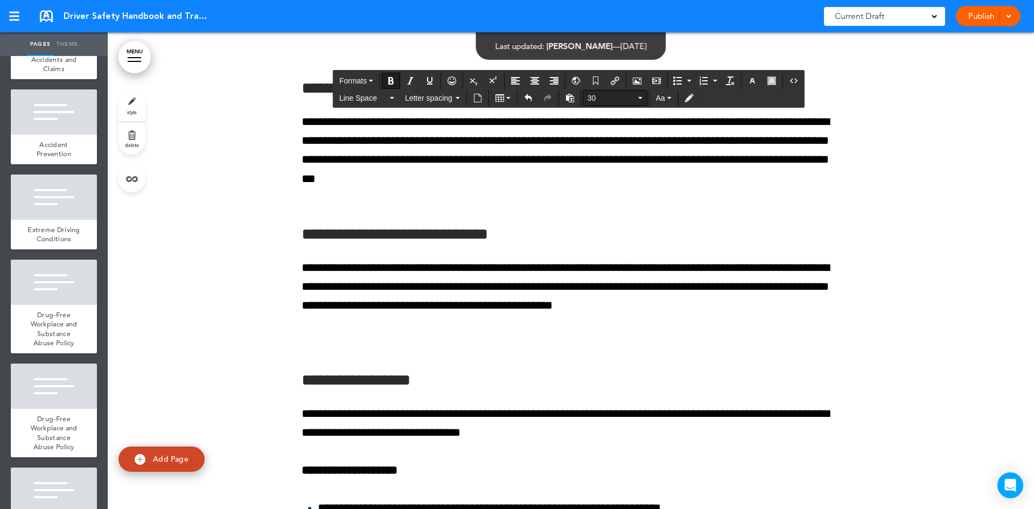
click at [638, 96] on button "30" at bounding box center [615, 97] width 64 height 15
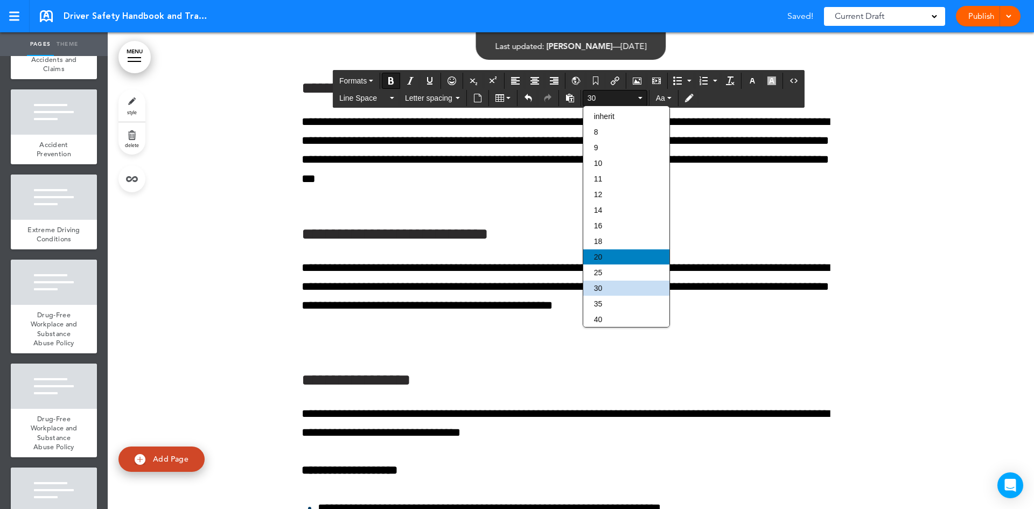
click at [631, 260] on div "20" at bounding box center [626, 256] width 86 height 15
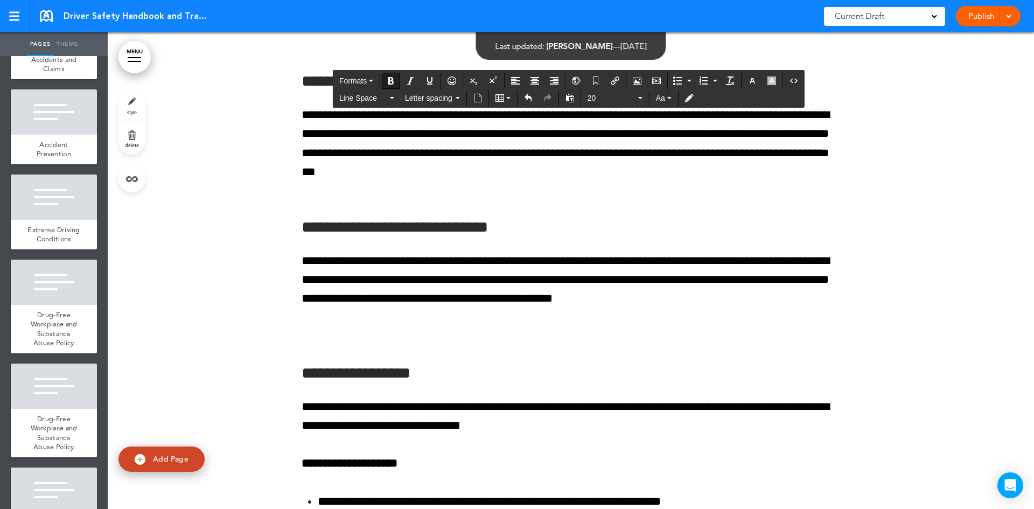
click at [391, 79] on icon "Bold" at bounding box center [391, 80] width 9 height 9
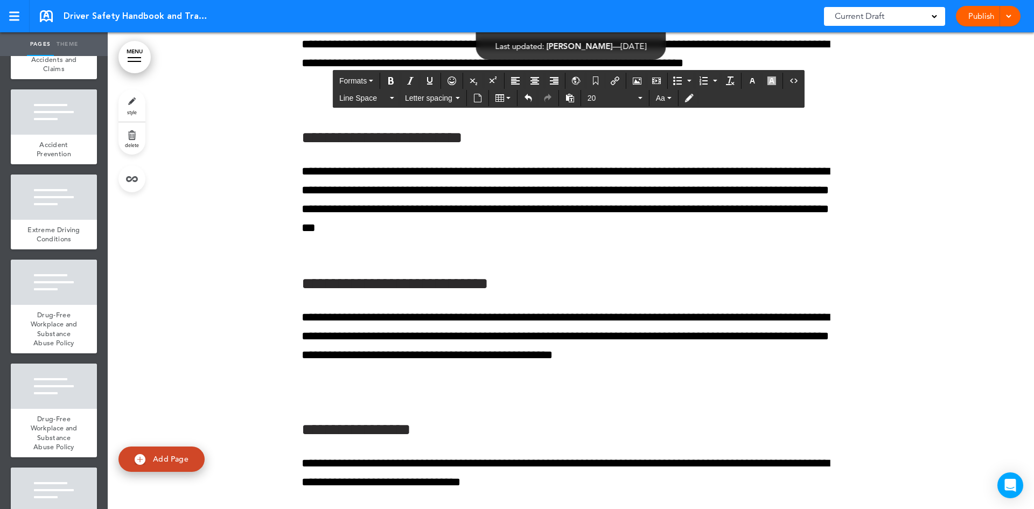
scroll to position [21185, 0]
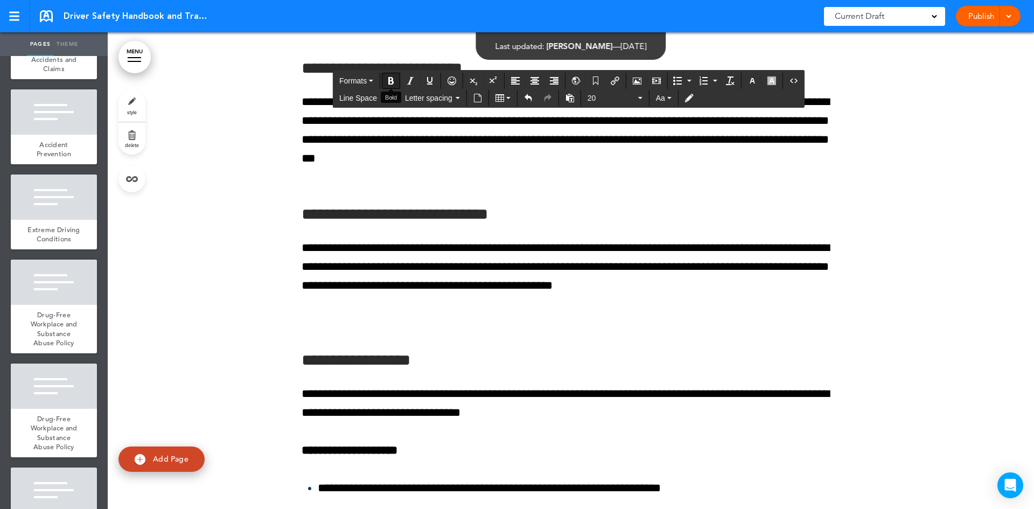
click at [391, 84] on icon "Bold" at bounding box center [391, 80] width 9 height 9
click at [640, 97] on icon "button" at bounding box center [640, 98] width 4 height 2
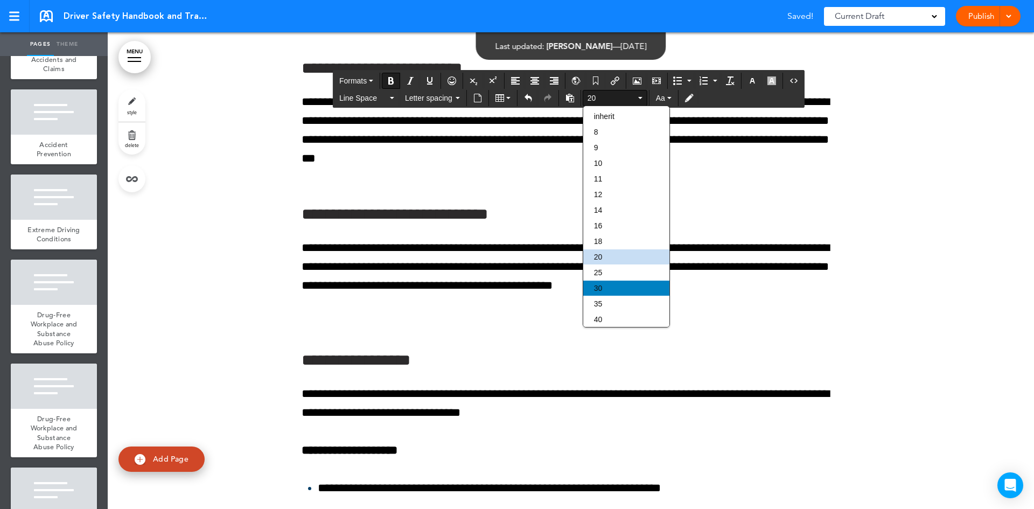
click at [616, 287] on div "30" at bounding box center [626, 288] width 86 height 15
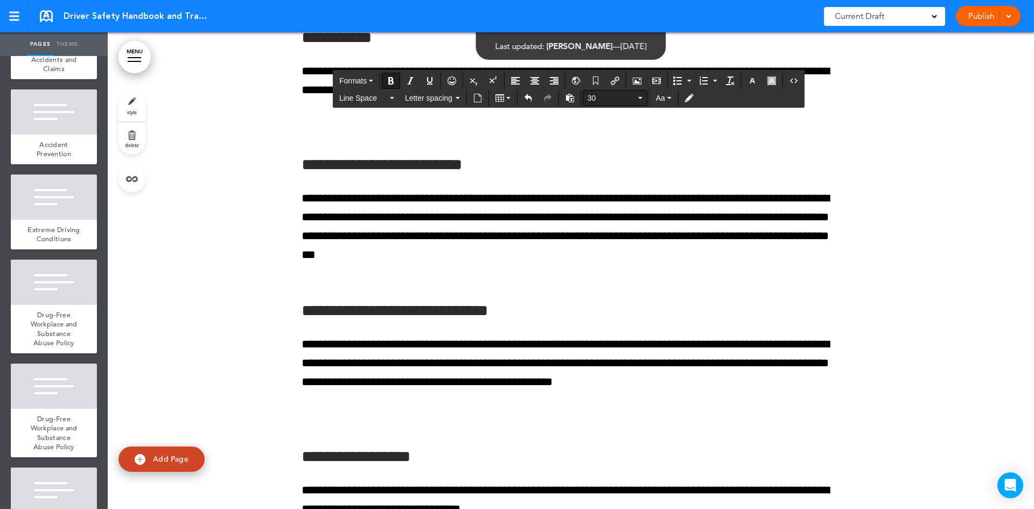
click at [640, 99] on button "30" at bounding box center [615, 97] width 64 height 15
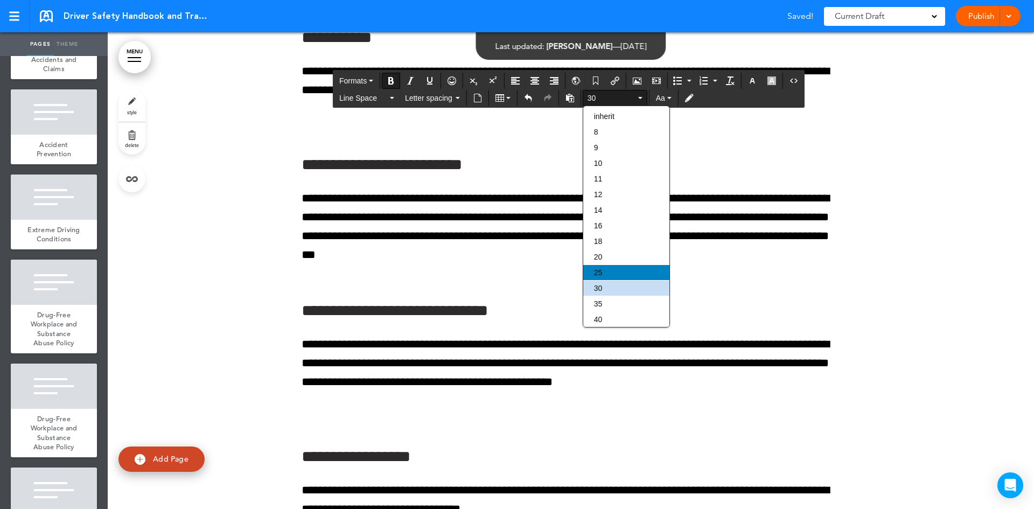
click at [615, 269] on div "25" at bounding box center [626, 272] width 86 height 15
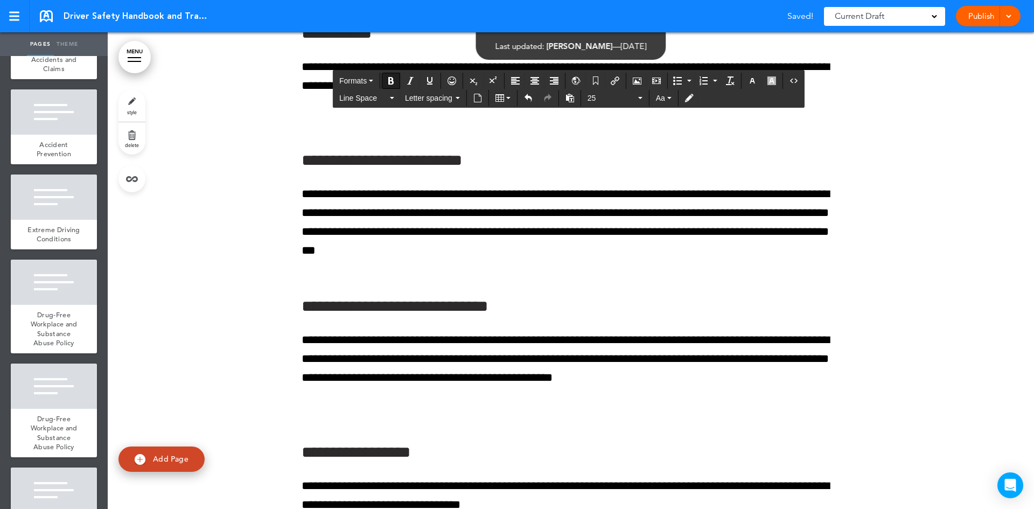
click at [392, 79] on icon "Bold" at bounding box center [391, 80] width 9 height 9
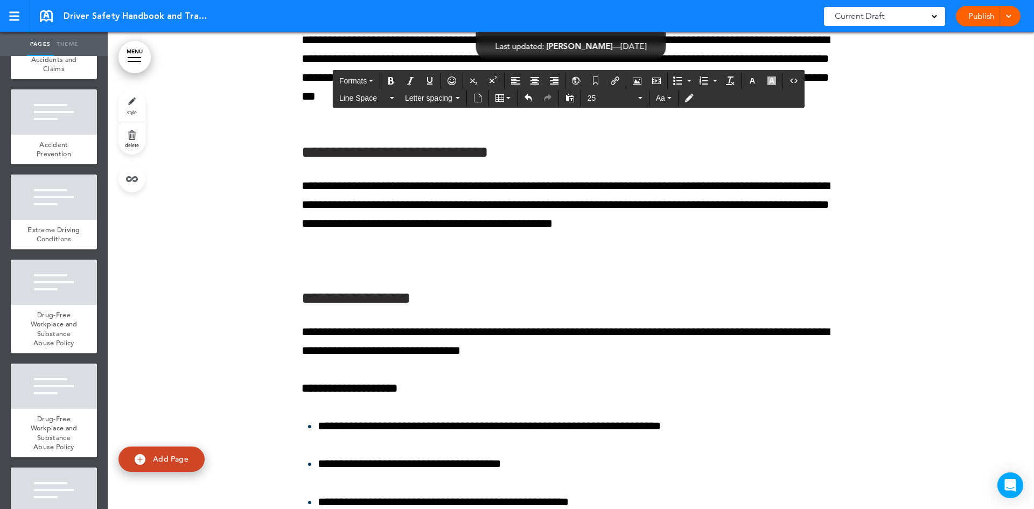
scroll to position [21400, 0]
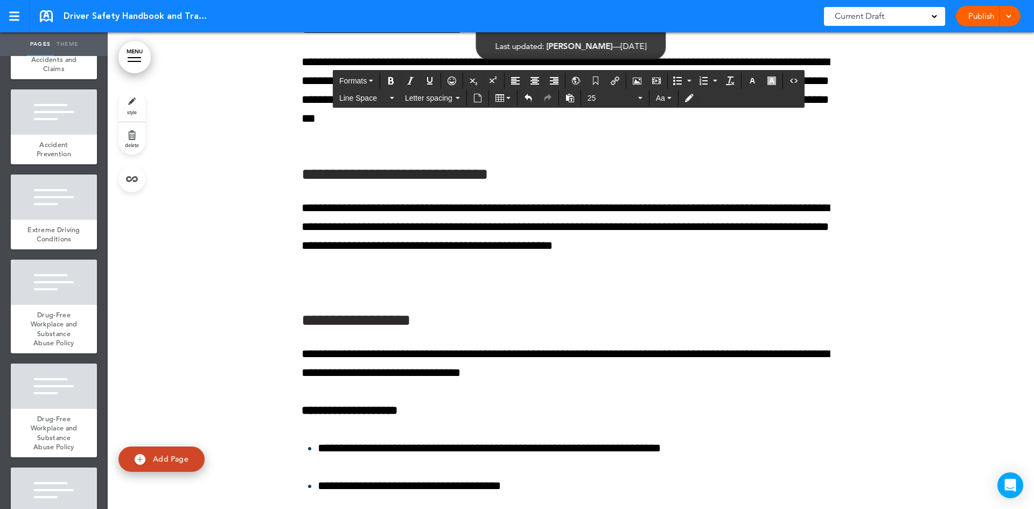
drag, startPoint x: 339, startPoint y: 272, endPoint x: 640, endPoint y: 252, distance: 301.3
drag, startPoint x: 466, startPoint y: 376, endPoint x: 449, endPoint y: 355, distance: 26.8
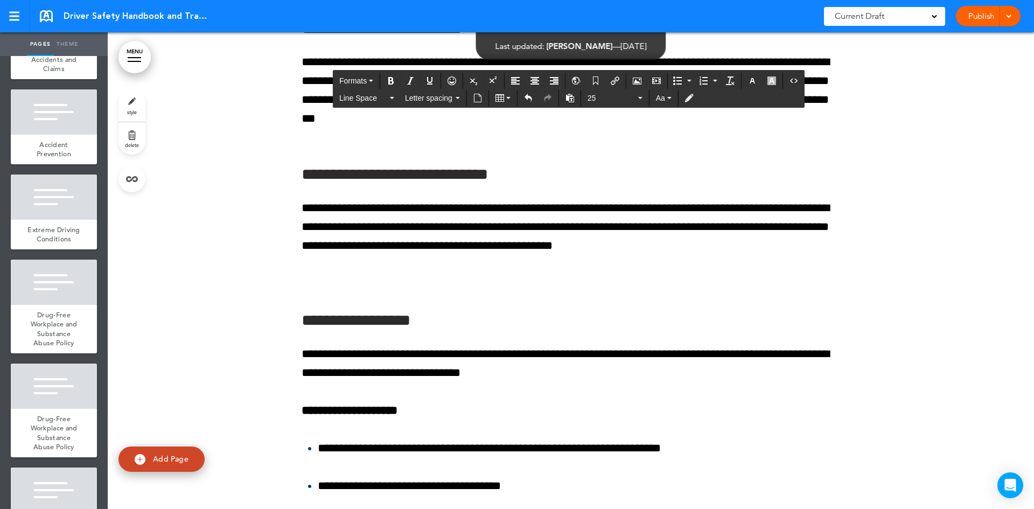
drag, startPoint x: 340, startPoint y: 269, endPoint x: 695, endPoint y: 288, distance: 355.5
click at [534, 78] on icon "Align center" at bounding box center [535, 80] width 9 height 9
click at [391, 78] on icon "Bold" at bounding box center [391, 80] width 9 height 9
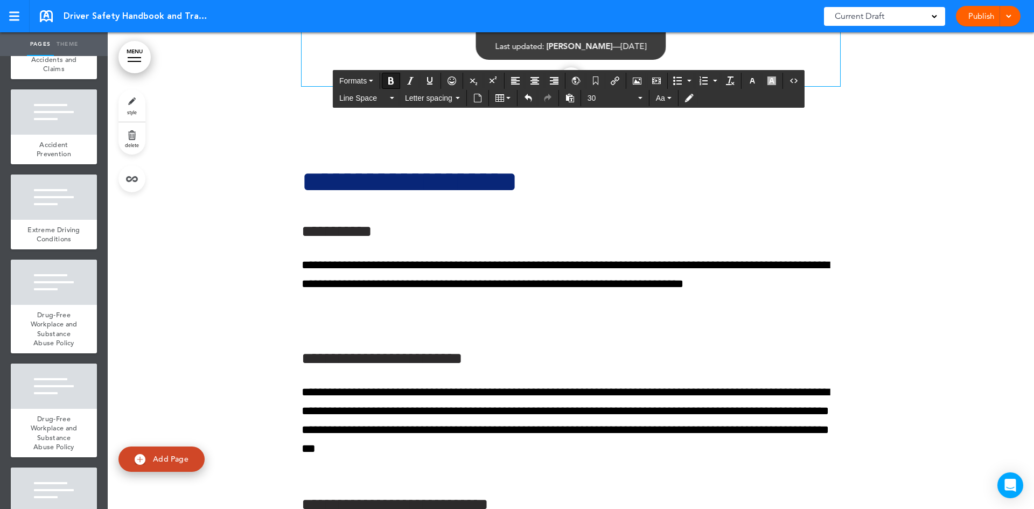
scroll to position [21023, 0]
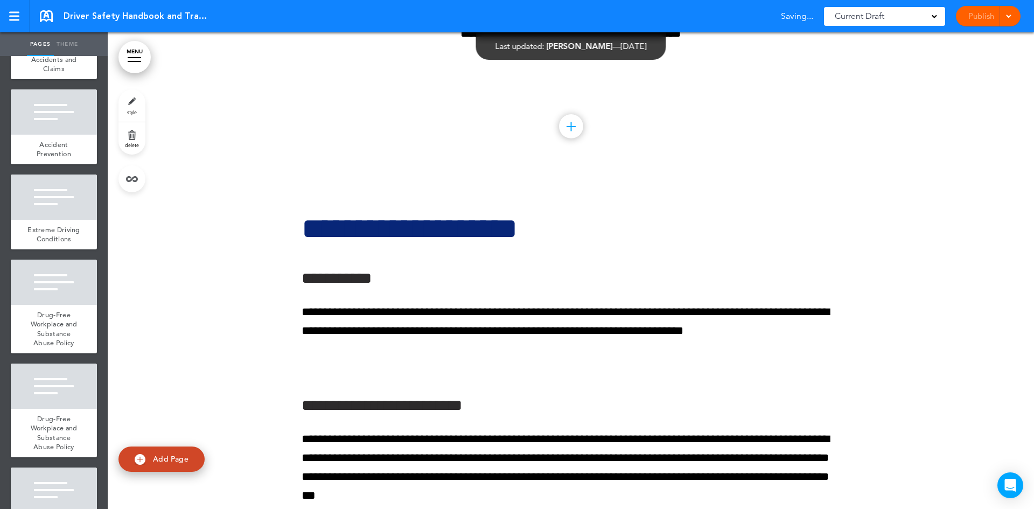
click at [985, 16] on div "Publish Publish Preview Draft" at bounding box center [988, 16] width 65 height 20
click at [985, 16] on link "Publish" at bounding box center [981, 16] width 34 height 20
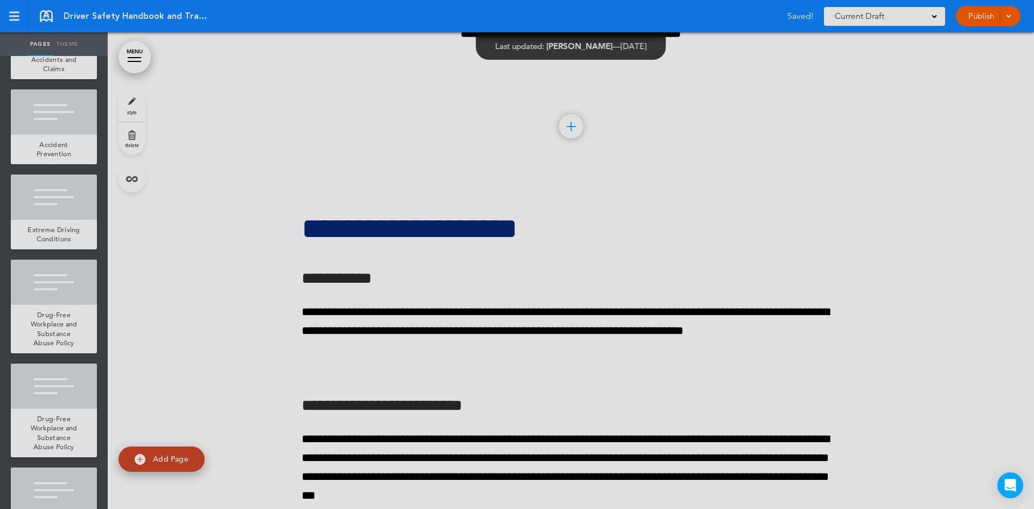
scroll to position [0, 0]
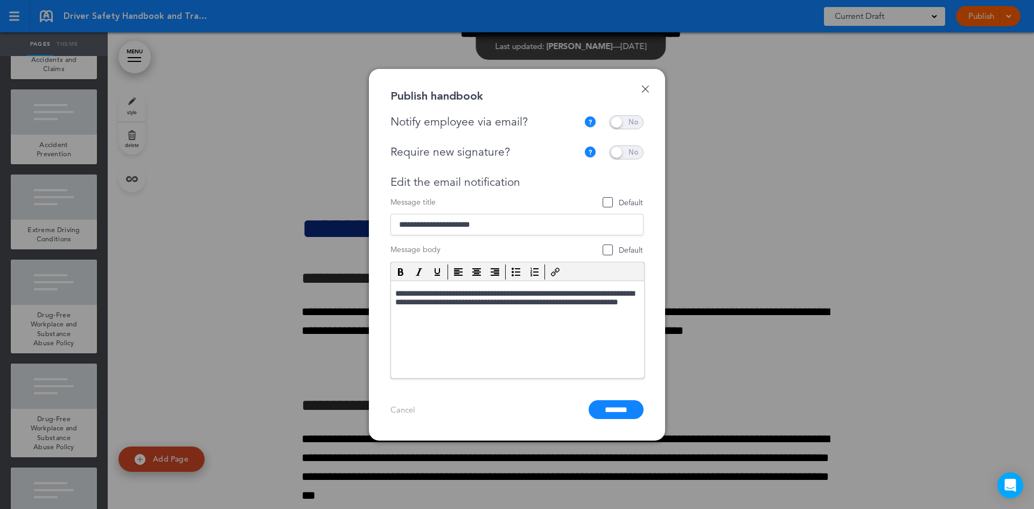
click at [637, 118] on span at bounding box center [626, 122] width 34 height 14
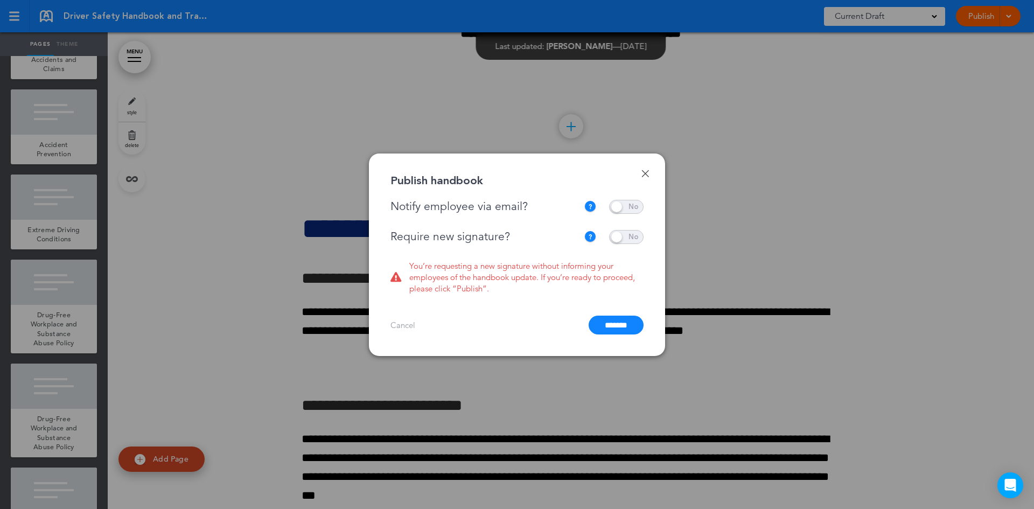
click at [633, 238] on span at bounding box center [626, 237] width 34 height 14
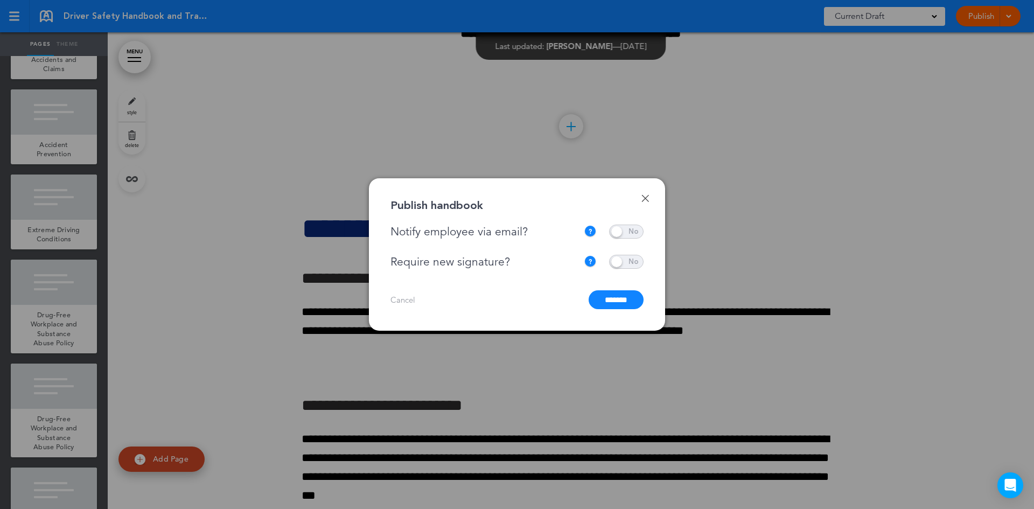
click at [604, 304] on input "*******" at bounding box center [616, 299] width 55 height 19
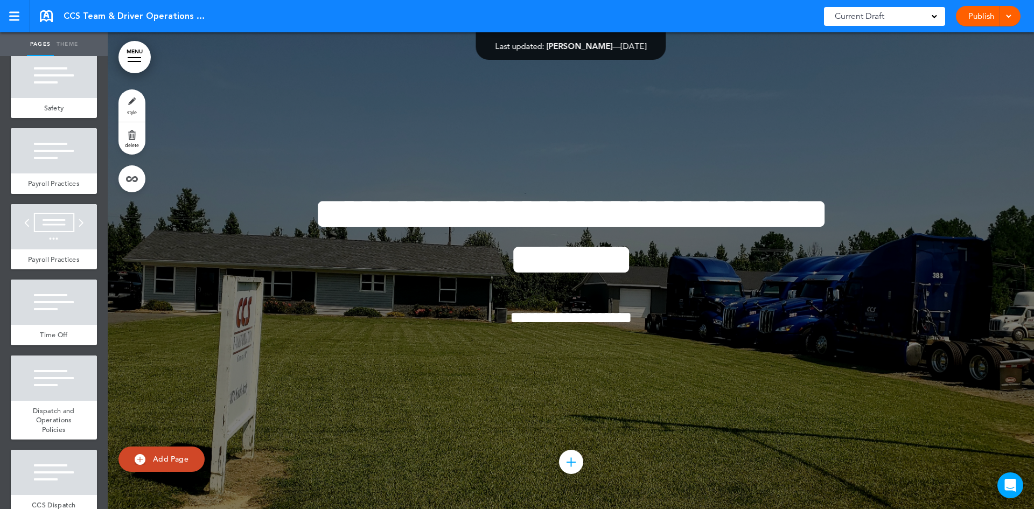
scroll to position [1829, 0]
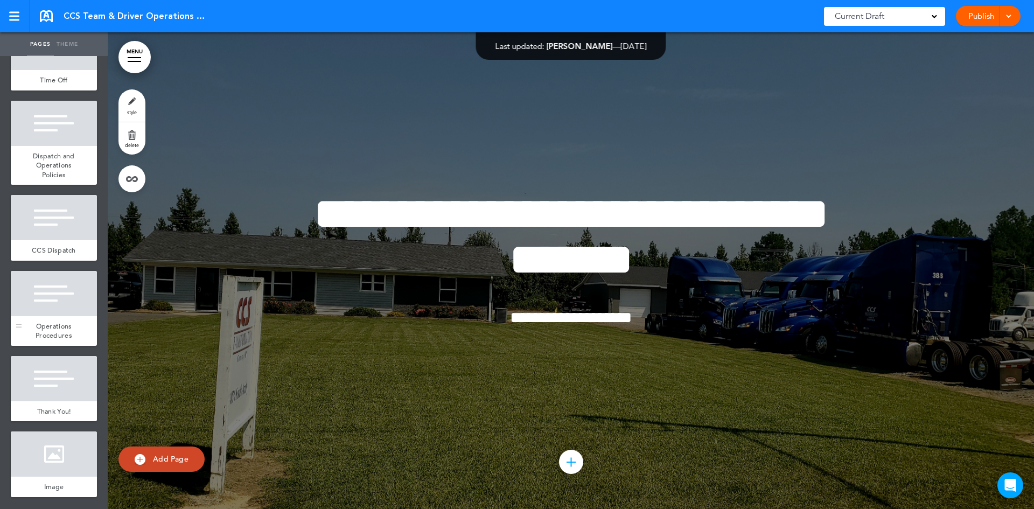
click at [54, 298] on div at bounding box center [54, 293] width 86 height 45
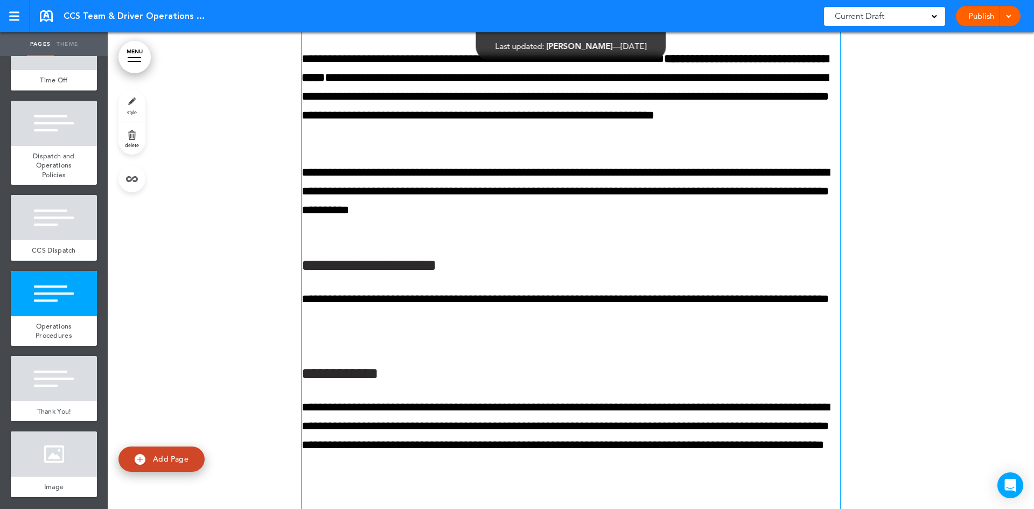
scroll to position [14304, 0]
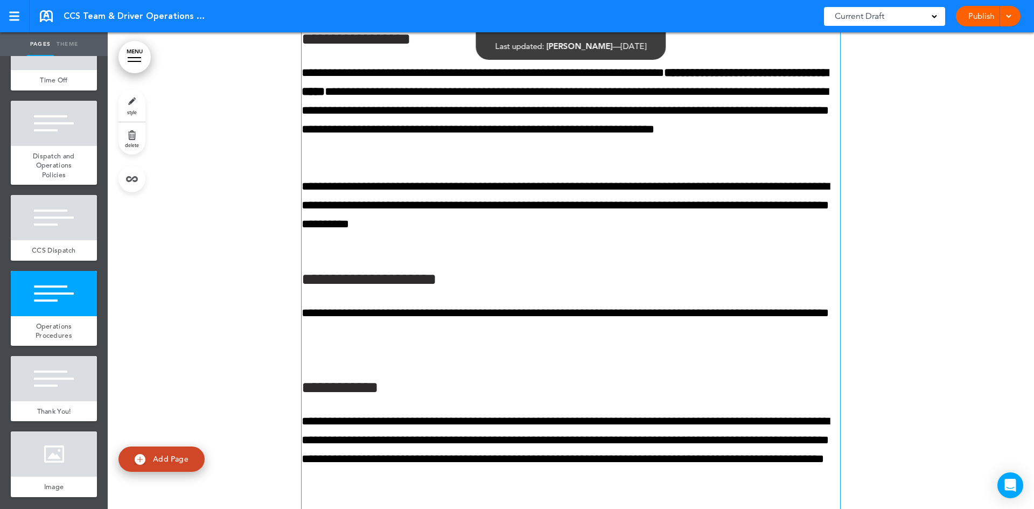
drag, startPoint x: 739, startPoint y: 255, endPoint x: 834, endPoint y: 288, distance: 100.8
click at [742, 158] on p "**********" at bounding box center [571, 111] width 539 height 95
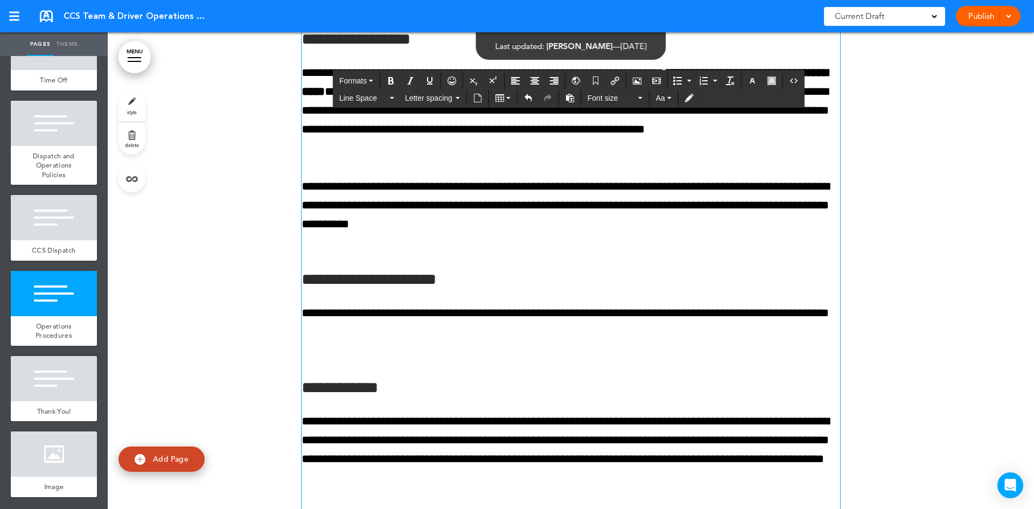
drag, startPoint x: 772, startPoint y: 258, endPoint x: 830, endPoint y: 264, distance: 57.5
click at [772, 158] on p "**********" at bounding box center [571, 111] width 539 height 95
drag, startPoint x: 546, startPoint y: 277, endPoint x: 631, endPoint y: 271, distance: 85.9
click at [631, 158] on p "**********" at bounding box center [571, 111] width 539 height 95
drag, startPoint x: 300, startPoint y: 304, endPoint x: 354, endPoint y: 312, distance: 54.6
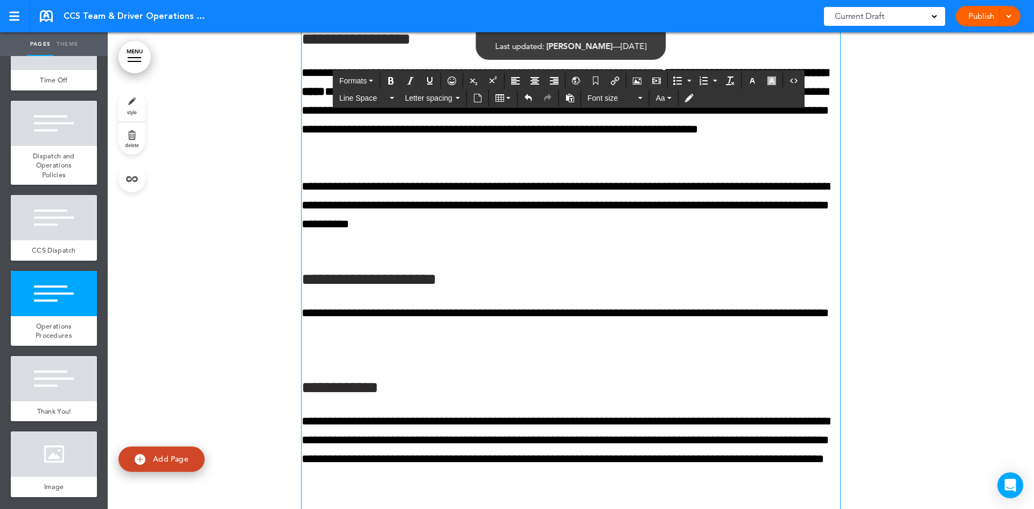
click at [302, 253] on p "**********" at bounding box center [571, 215] width 539 height 76
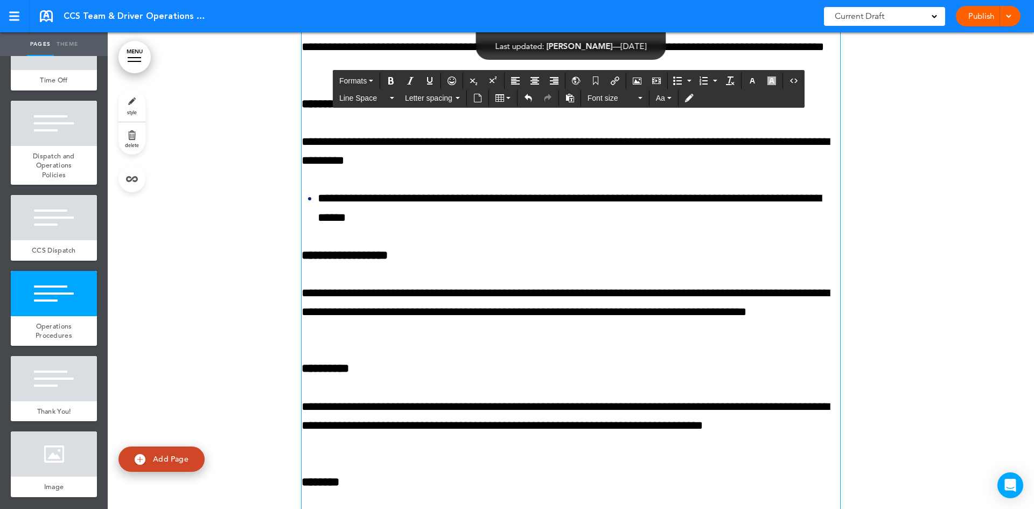
scroll to position [16782, 0]
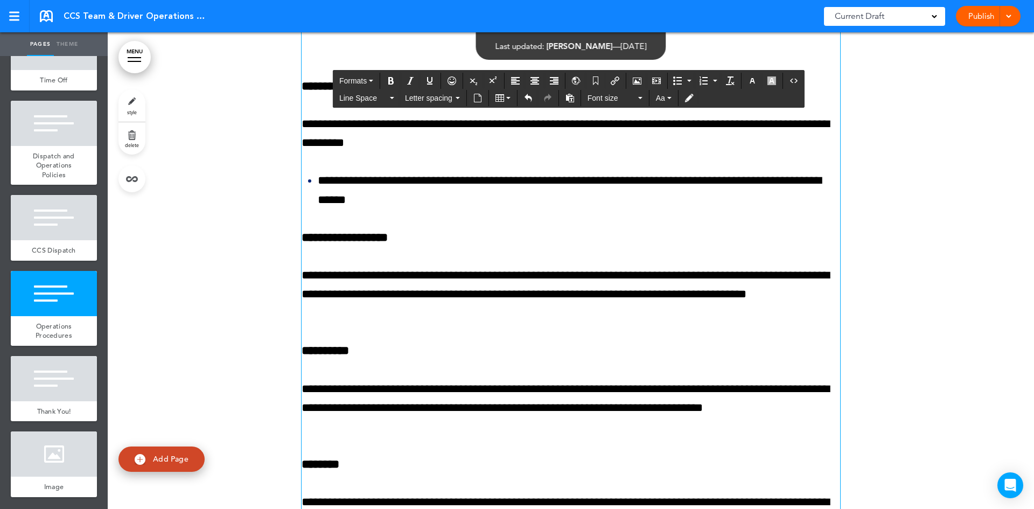
click at [394, 209] on li "**********" at bounding box center [579, 190] width 523 height 38
drag, startPoint x: 559, startPoint y: 309, endPoint x: 579, endPoint y: 316, distance: 21.1
click at [560, 209] on li "**********" at bounding box center [579, 190] width 523 height 38
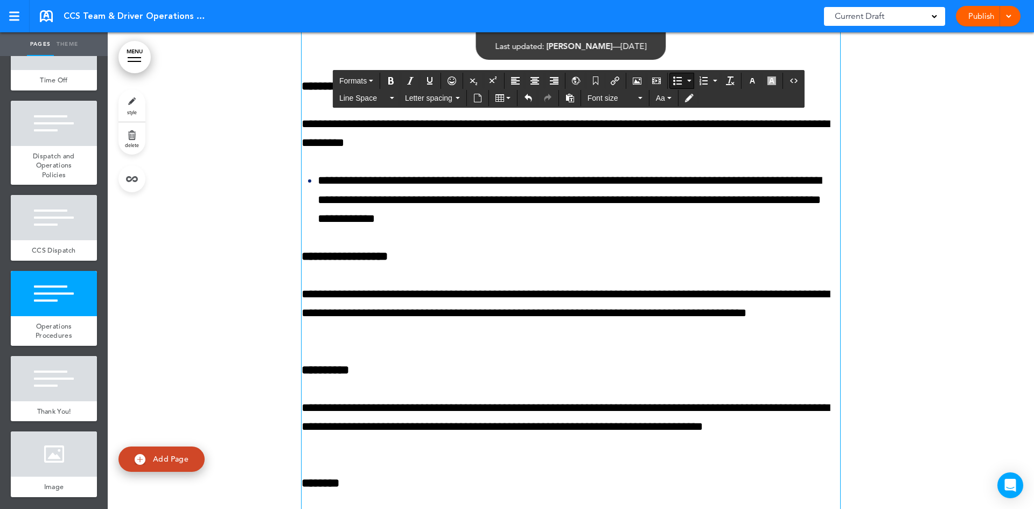
click at [525, 228] on li "**********" at bounding box center [579, 199] width 523 height 57
drag, startPoint x: 524, startPoint y: 347, endPoint x: 650, endPoint y: 345, distance: 126.1
click at [650, 228] on li "**********" at bounding box center [579, 199] width 523 height 57
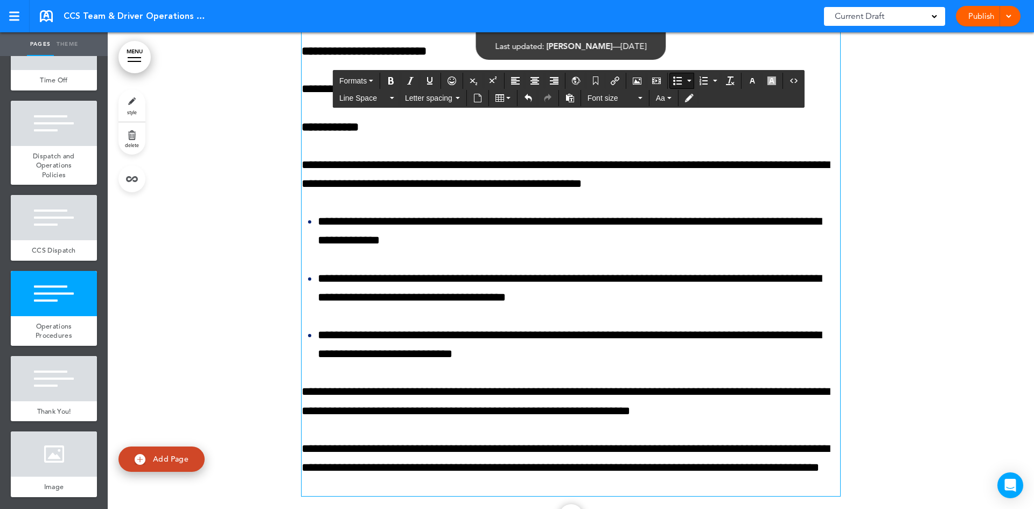
scroll to position [17536, 0]
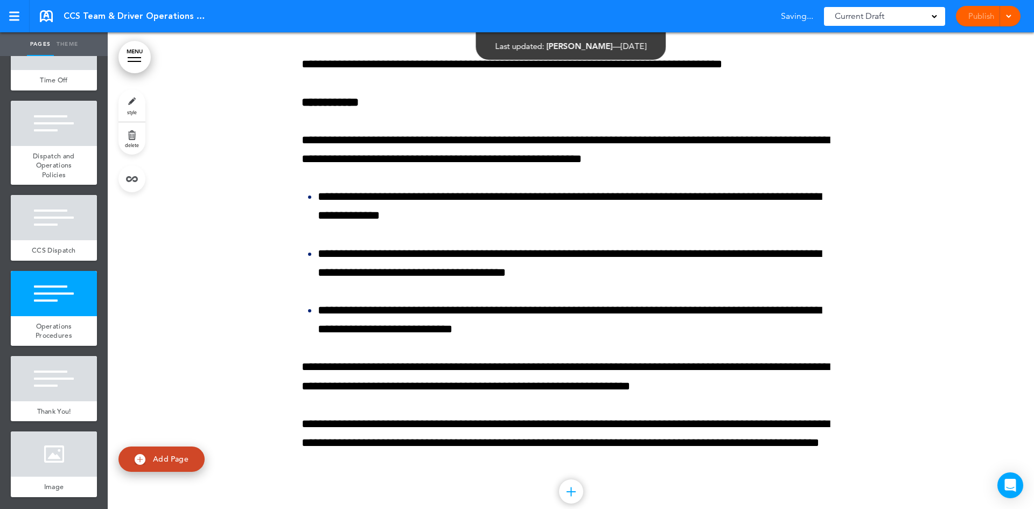
click at [1009, 15] on span at bounding box center [1008, 15] width 7 height 7
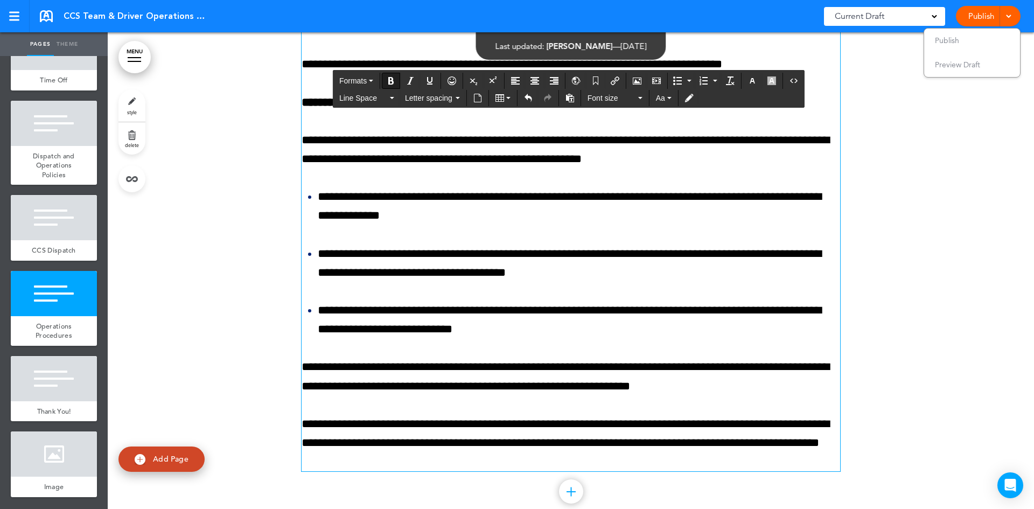
click at [710, 36] on p "**********" at bounding box center [571, 26] width 539 height 19
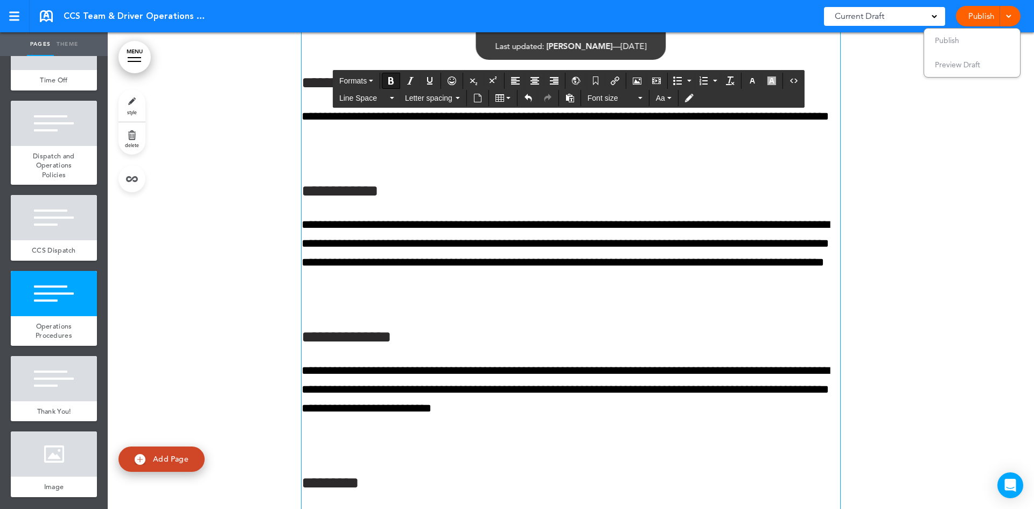
scroll to position [14574, 0]
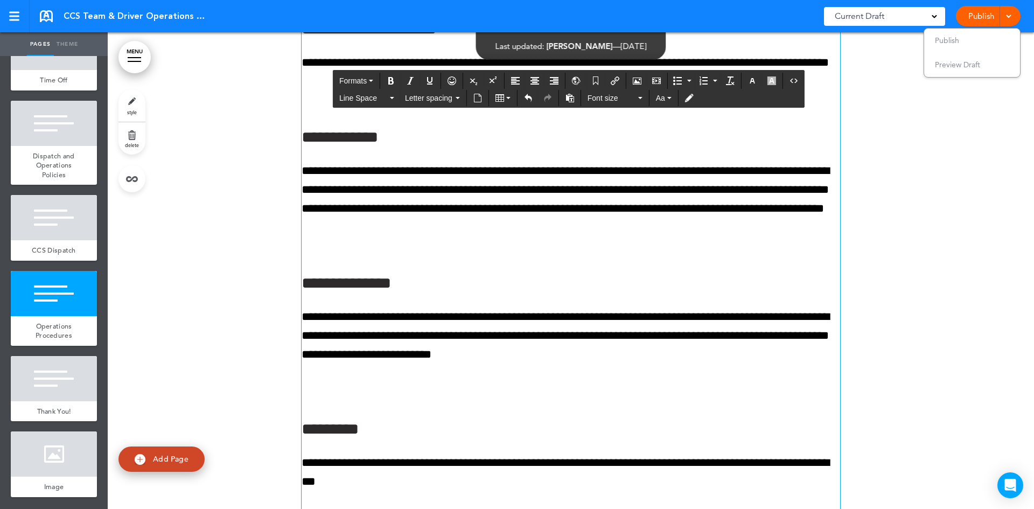
drag, startPoint x: 303, startPoint y: 298, endPoint x: 471, endPoint y: 325, distance: 170.2
click at [304, 256] on p "**********" at bounding box center [571, 209] width 539 height 95
click at [810, 256] on p "**********" at bounding box center [571, 209] width 539 height 95
drag, startPoint x: 494, startPoint y: 319, endPoint x: 520, endPoint y: 326, distance: 27.5
click at [500, 256] on p "**********" at bounding box center [571, 209] width 539 height 95
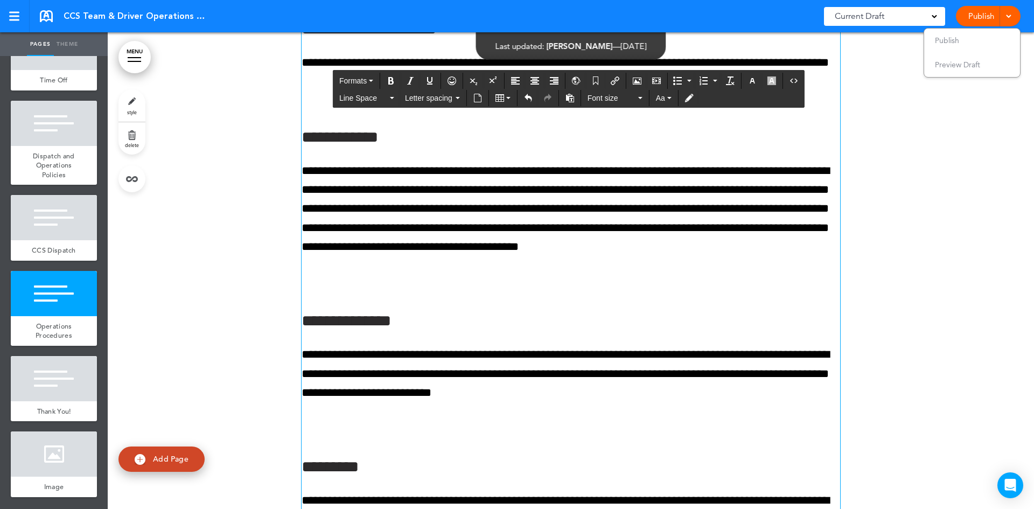
click at [354, 294] on p "**********" at bounding box center [571, 228] width 539 height 133
drag, startPoint x: 578, startPoint y: 353, endPoint x: 587, endPoint y: 354, distance: 9.3
click at [587, 294] on p "**********" at bounding box center [571, 228] width 539 height 133
click at [722, 294] on p "**********" at bounding box center [571, 228] width 539 height 133
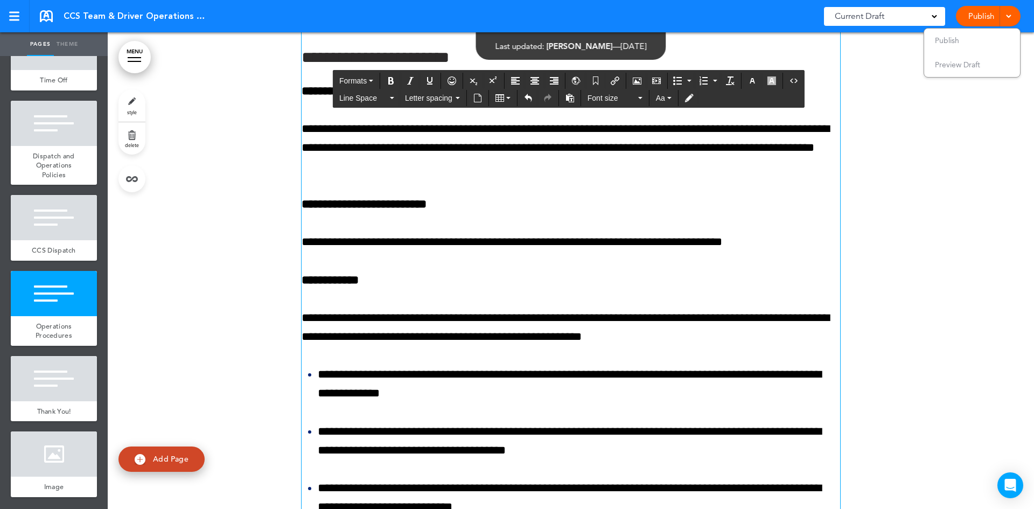
scroll to position [17159, 0]
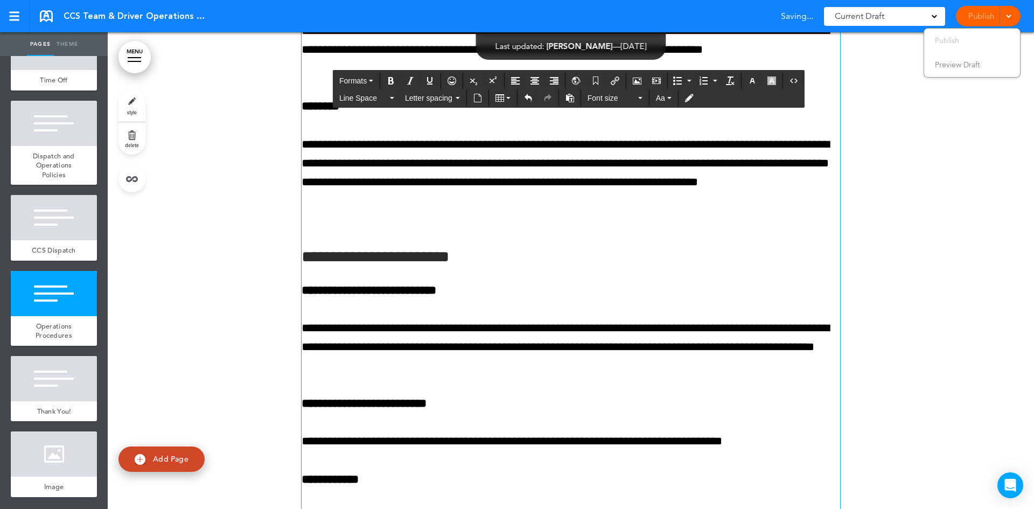
click at [984, 11] on div "Publish Publish Preview Draft" at bounding box center [988, 16] width 65 height 20
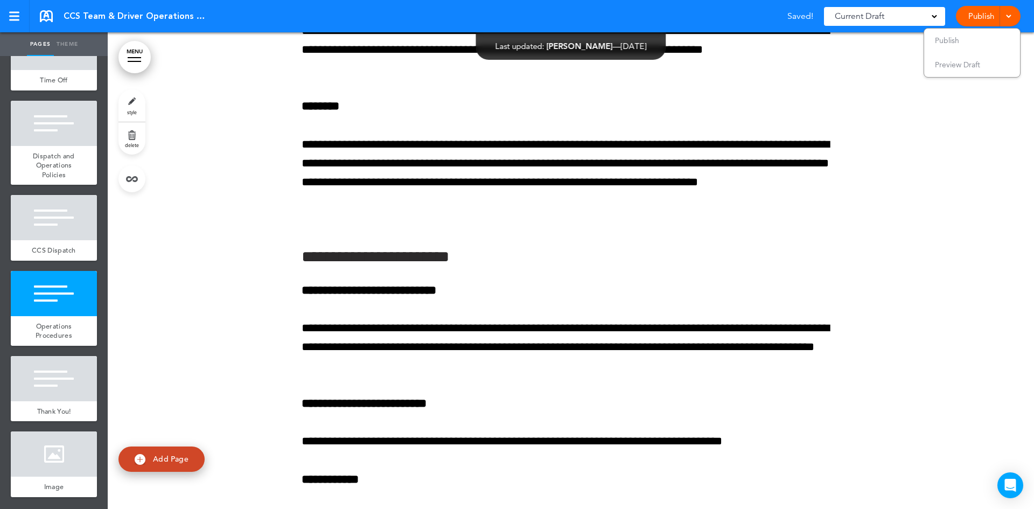
click at [982, 15] on link "Publish" at bounding box center [981, 16] width 34 height 20
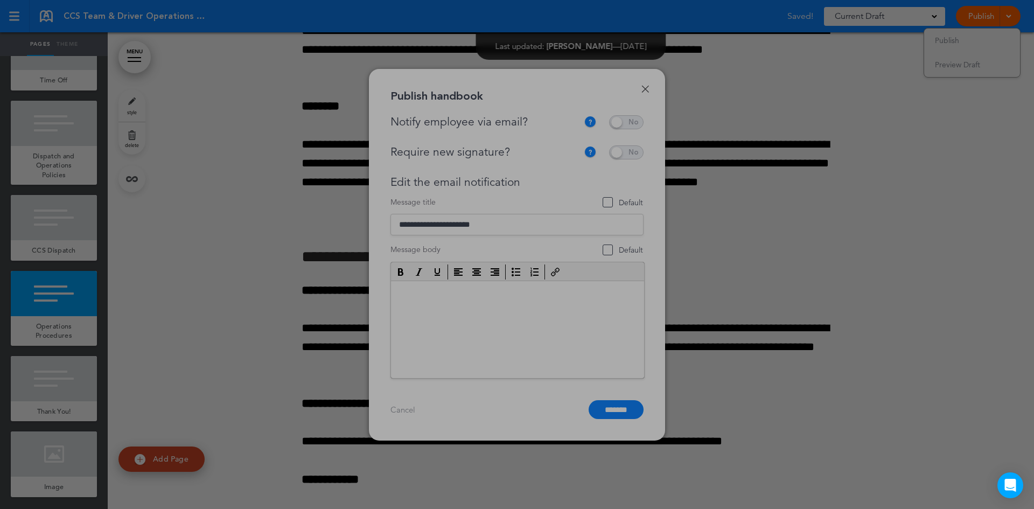
scroll to position [0, 0]
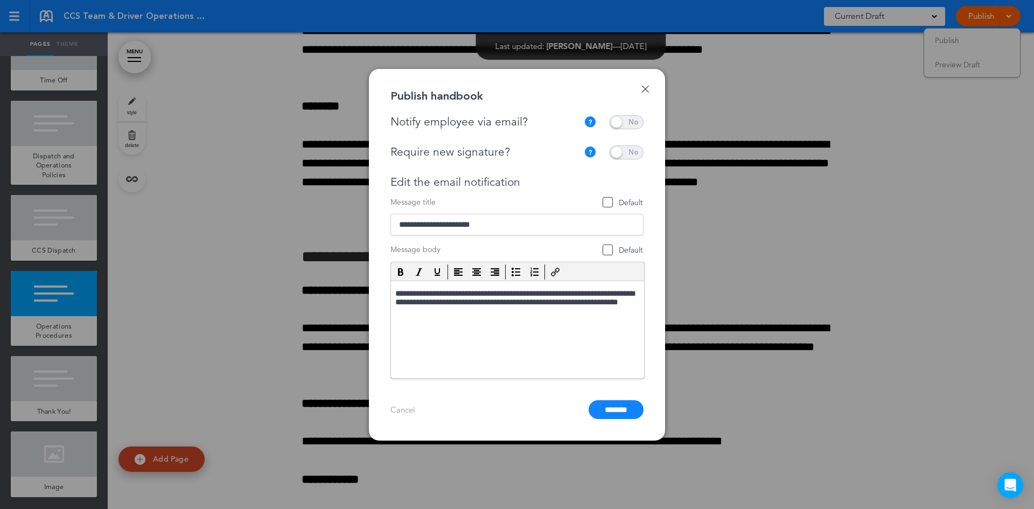
click at [637, 122] on span at bounding box center [626, 122] width 34 height 14
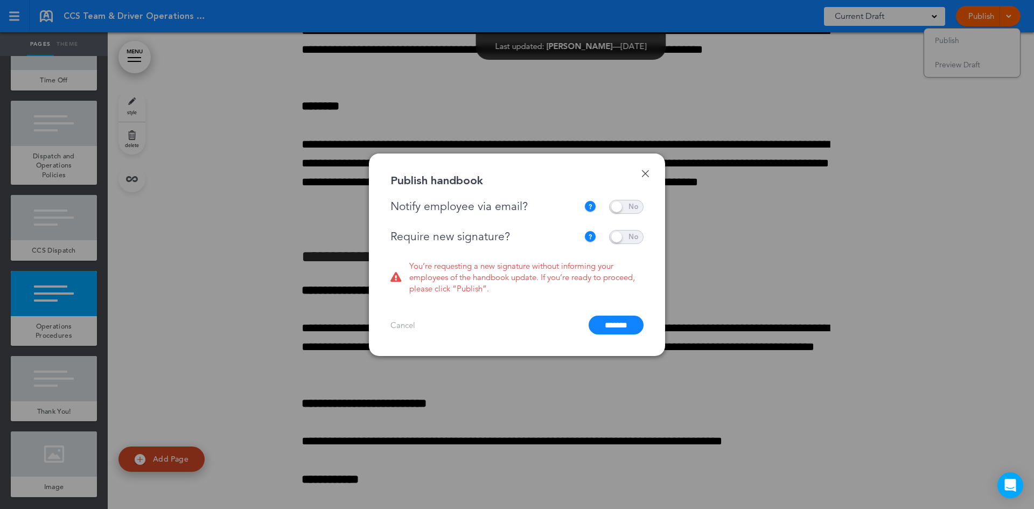
click at [617, 206] on span at bounding box center [626, 207] width 34 height 14
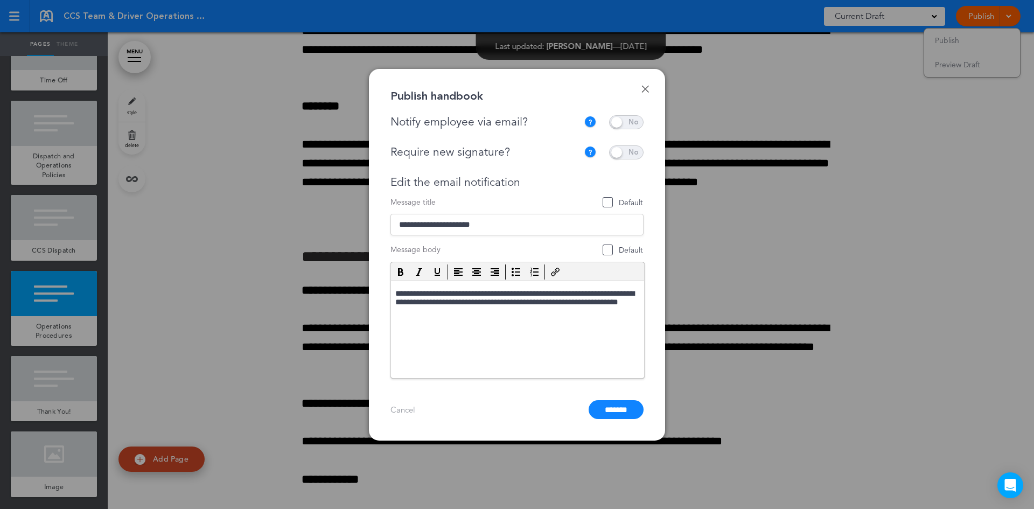
click at [636, 152] on span at bounding box center [626, 152] width 34 height 14
click at [640, 121] on span at bounding box center [626, 122] width 34 height 14
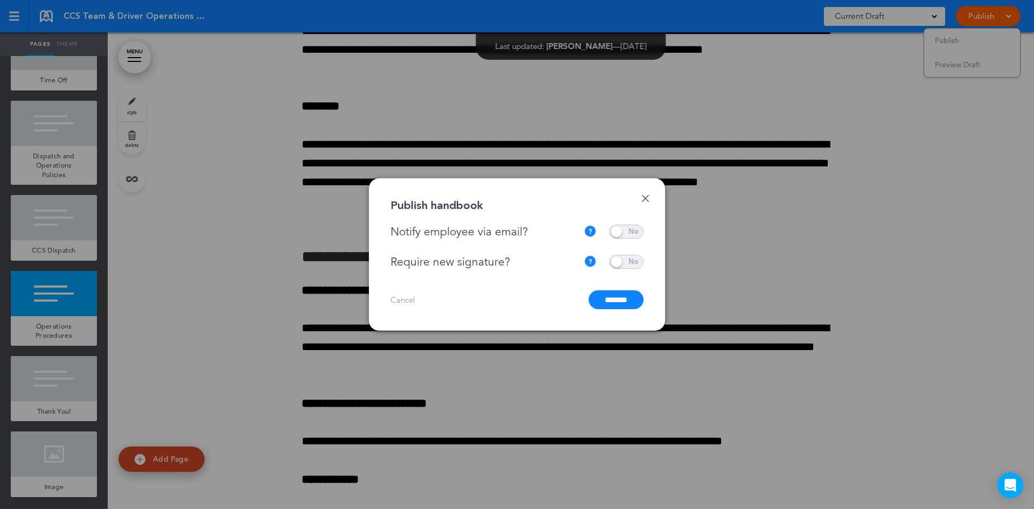
click at [616, 300] on input "*******" at bounding box center [616, 299] width 55 height 19
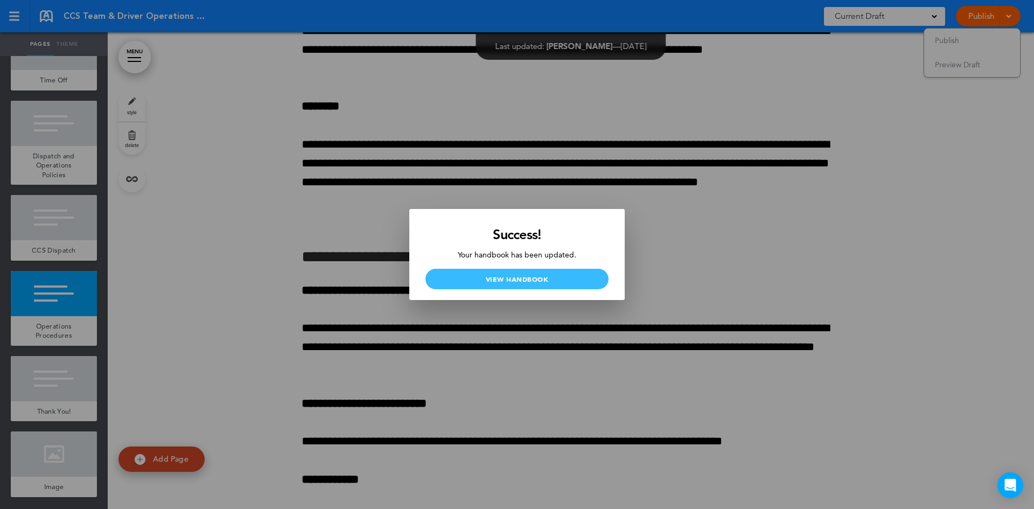
drag, startPoint x: 499, startPoint y: 276, endPoint x: 507, endPoint y: 280, distance: 8.9
click at [499, 276] on link "View Handbook" at bounding box center [517, 279] width 183 height 20
click at [246, 79] on div at bounding box center [517, 254] width 1034 height 509
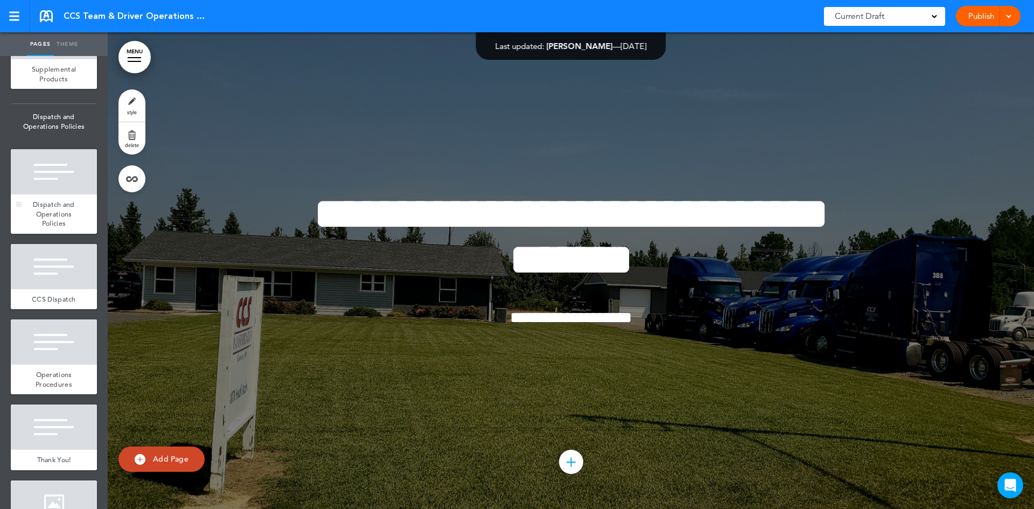
click at [61, 228] on span "Dispatch and Operations Policies" at bounding box center [54, 214] width 42 height 28
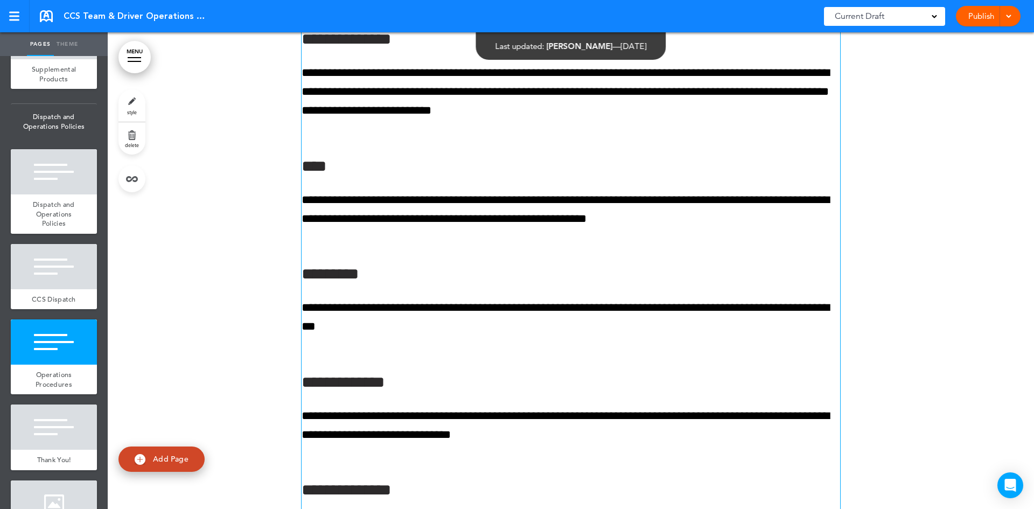
scroll to position [23467, 0]
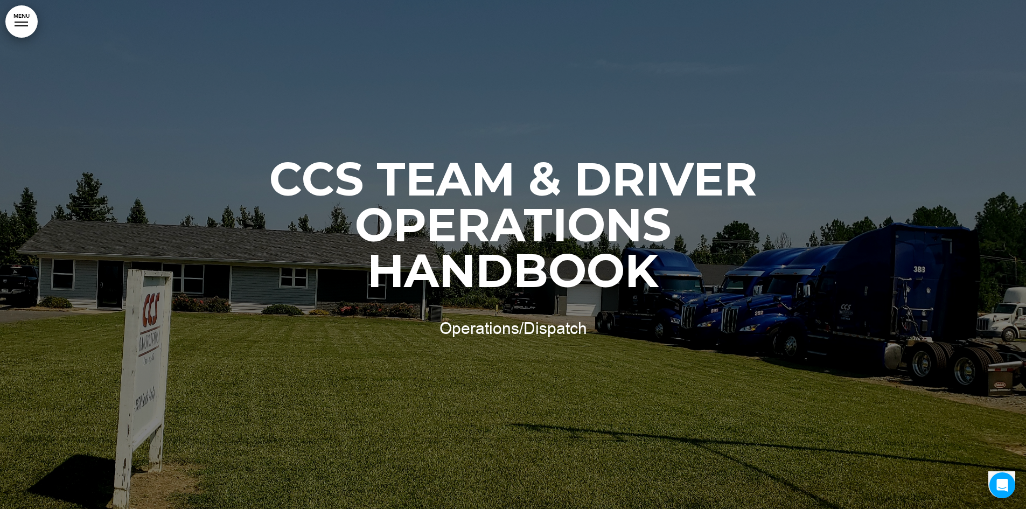
drag, startPoint x: 22, startPoint y: 23, endPoint x: 24, endPoint y: 38, distance: 15.8
click at [22, 23] on link "MENU" at bounding box center [21, 21] width 32 height 32
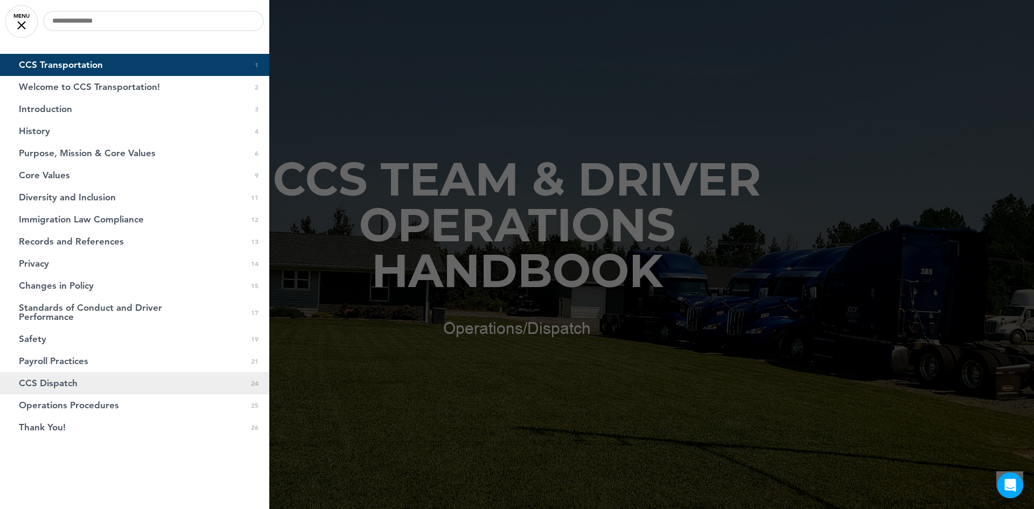
click at [77, 381] on link "CCS Dispatch 0 24" at bounding box center [134, 383] width 269 height 22
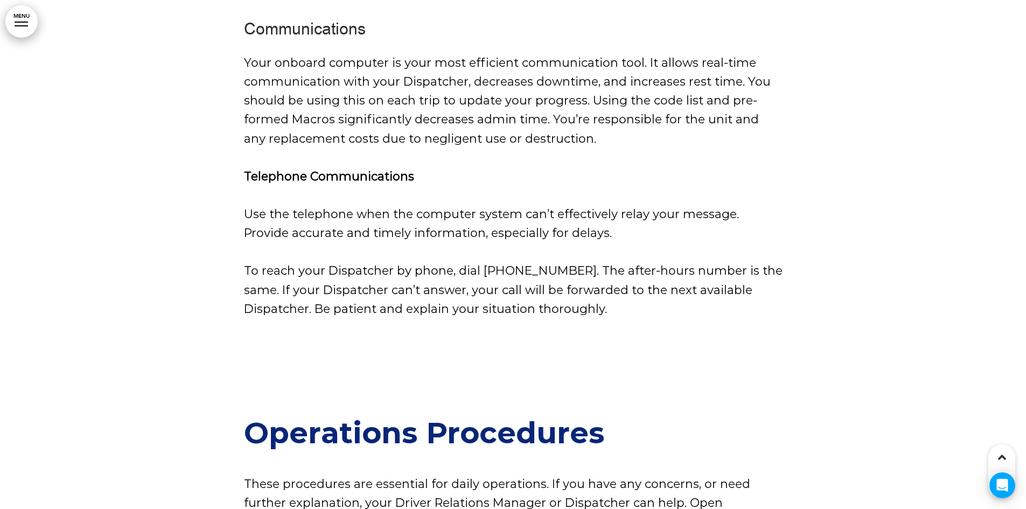
scroll to position [13558, 0]
